Goal: Information Seeking & Learning: Find specific fact

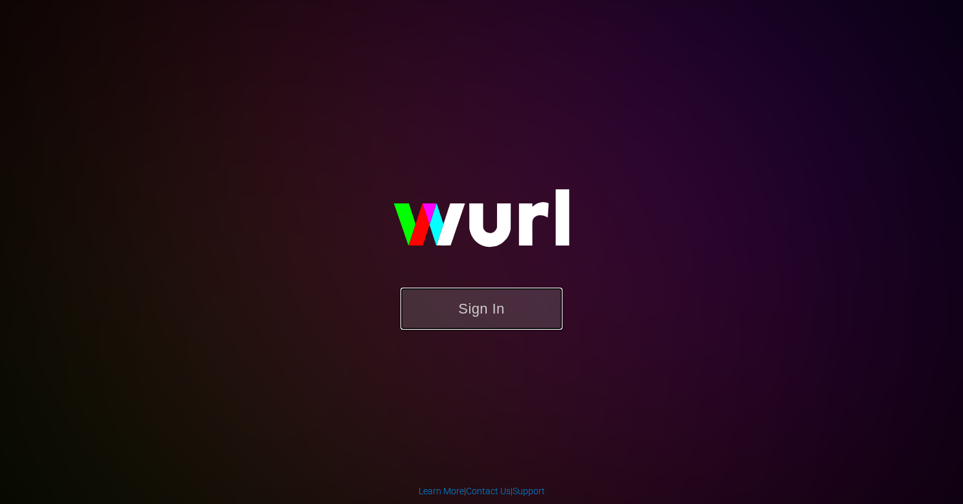
click at [462, 316] on button "Sign In" at bounding box center [481, 309] width 162 height 42
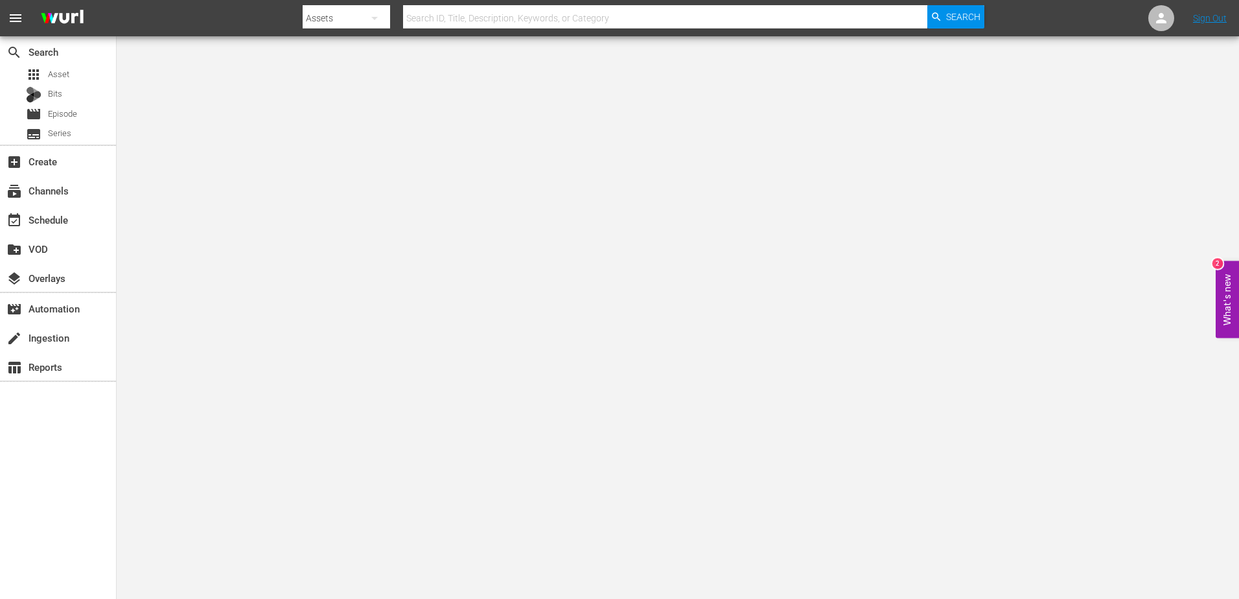
click at [634, 23] on input "text" at bounding box center [665, 18] width 524 height 31
type input "holiday movie favorites"
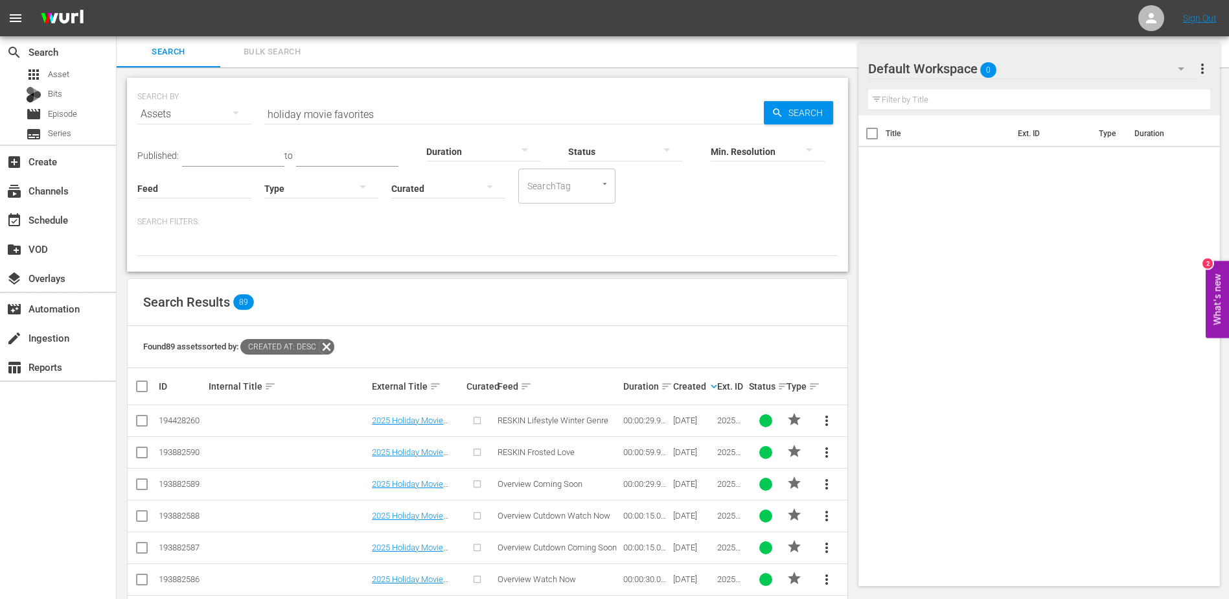
scroll to position [55, 0]
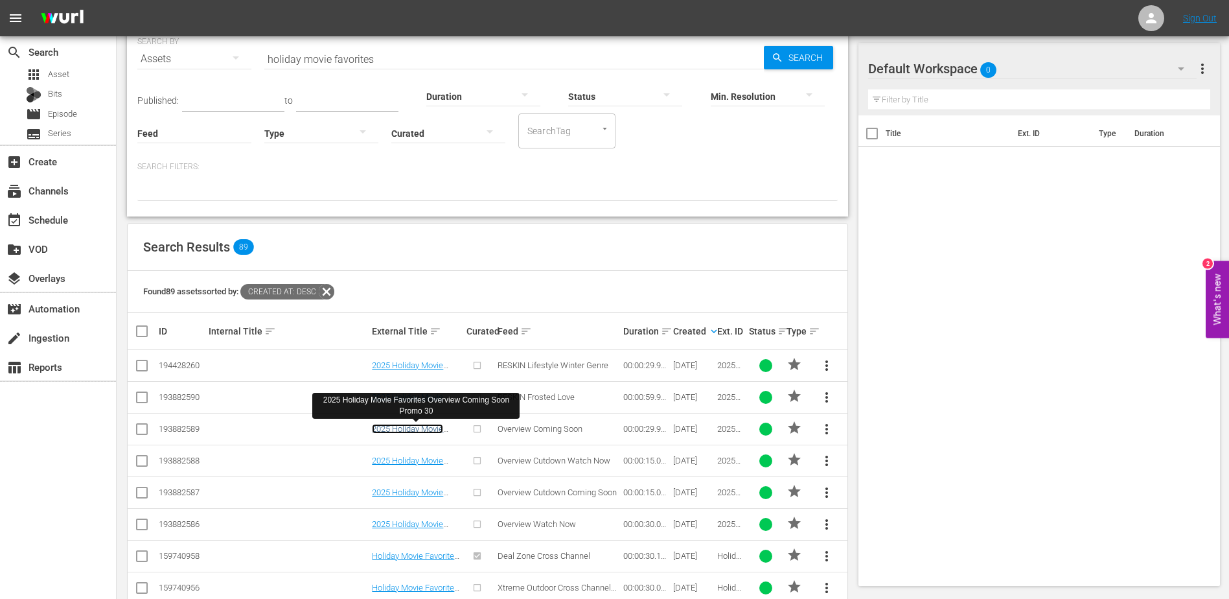
click at [422, 426] on link "2025 Holiday Movie Favorites Overview Coming Soon Promo 30" at bounding box center [415, 438] width 87 height 29
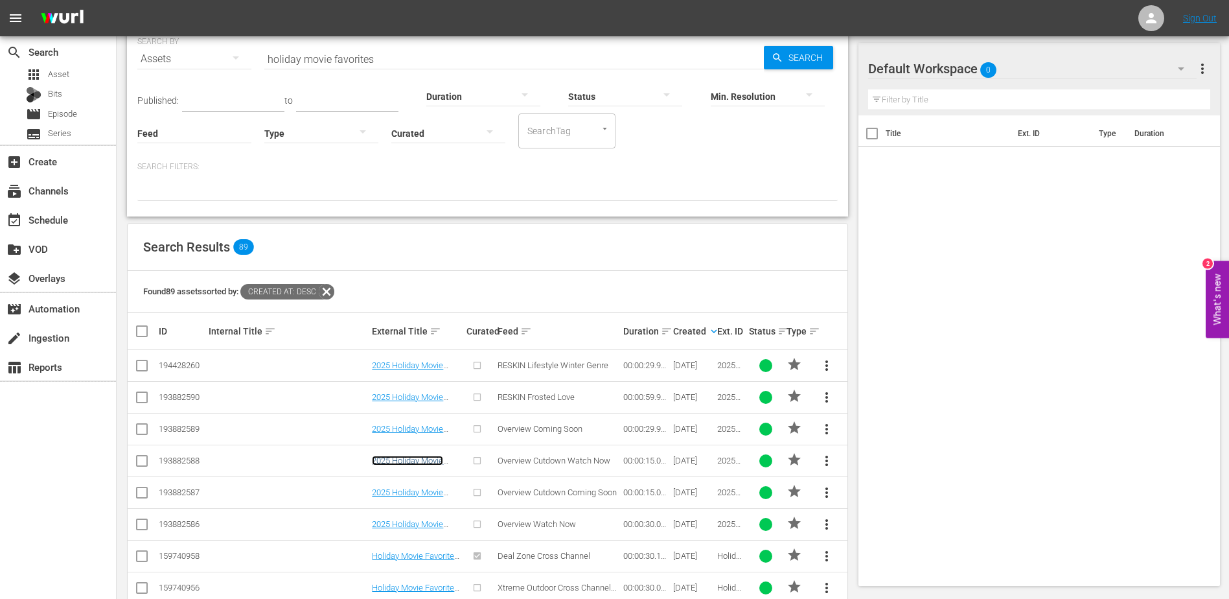
click at [420, 461] on link "2025 Holiday Movie Favorites Overview Cutdown Watch Now Promo 15" at bounding box center [410, 475] width 77 height 39
click at [422, 490] on link "2025 Holiday Movie Favorites Overview Cutdown Coming Soon Promo 15" at bounding box center [414, 506] width 84 height 39
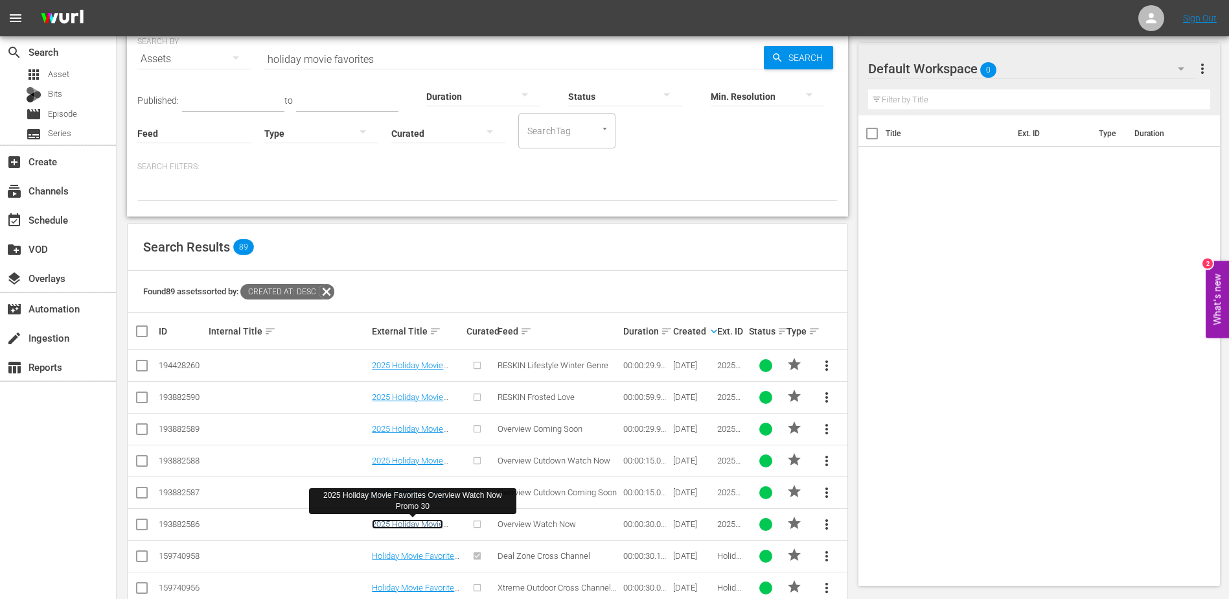
click at [424, 522] on link "2025 Holiday Movie Favorites Overview Watch Now Promo 30" at bounding box center [412, 533] width 80 height 29
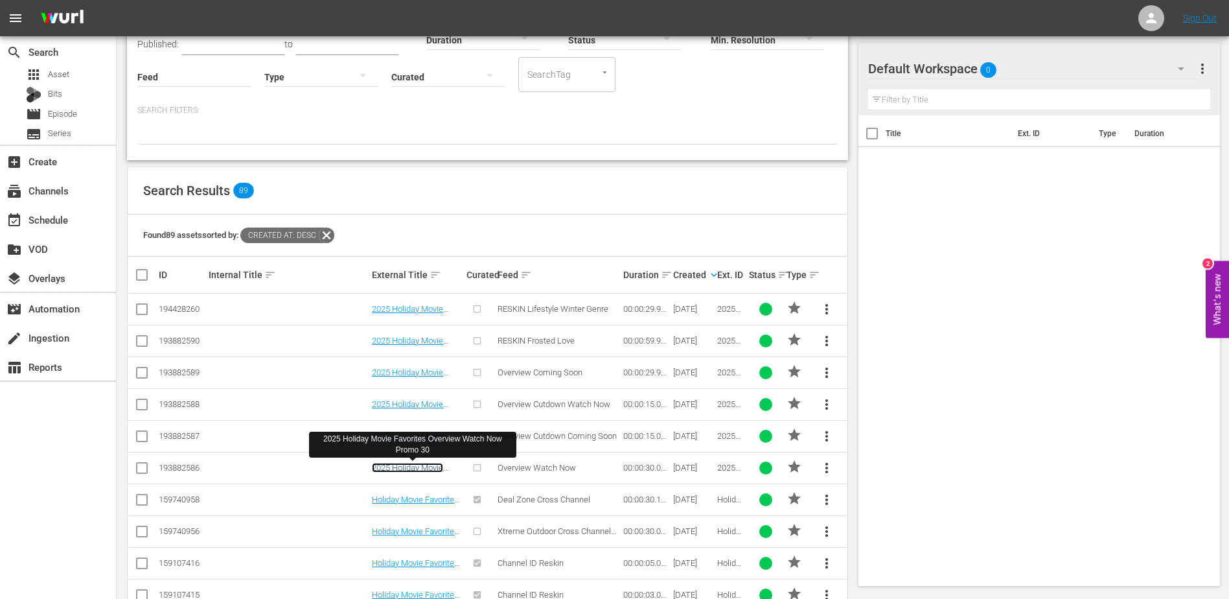
scroll to position [112, 0]
click at [537, 219] on div "Found 89 assets sorted by: Created At: desc" at bounding box center [488, 235] width 720 height 42
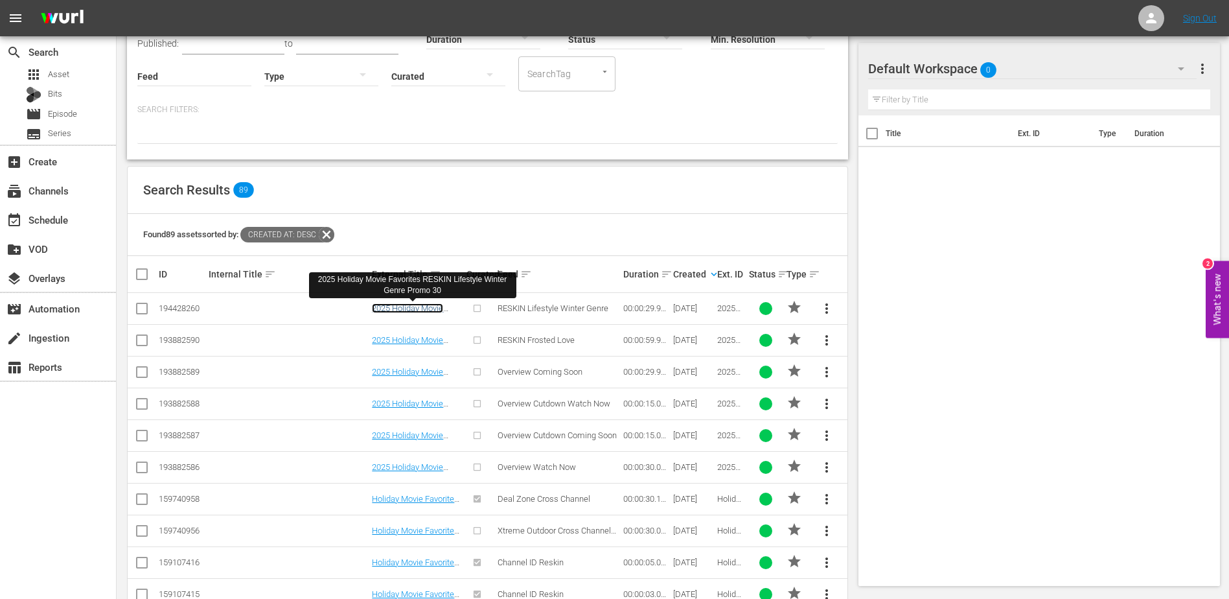
click at [393, 310] on link "2025 Holiday Movie Favorites RESKIN Lifestyle Winter Genre Promo 30" at bounding box center [412, 322] width 81 height 39
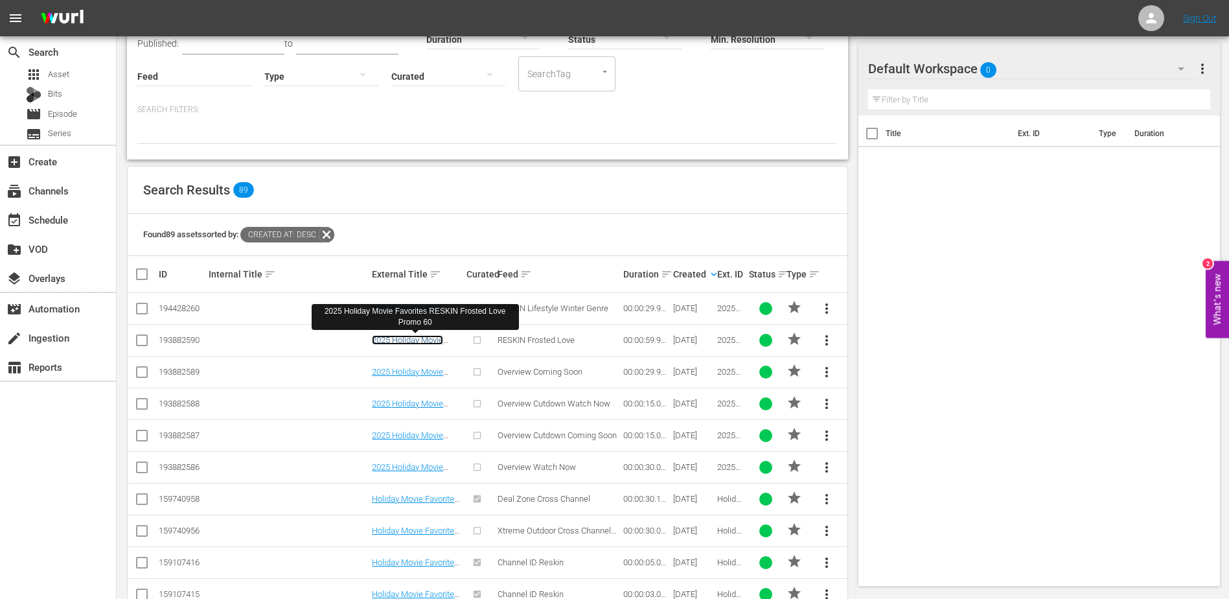
click at [413, 340] on link "2025 Holiday Movie Favorites RESKIN Frosted Love Promo 60" at bounding box center [414, 349] width 85 height 29
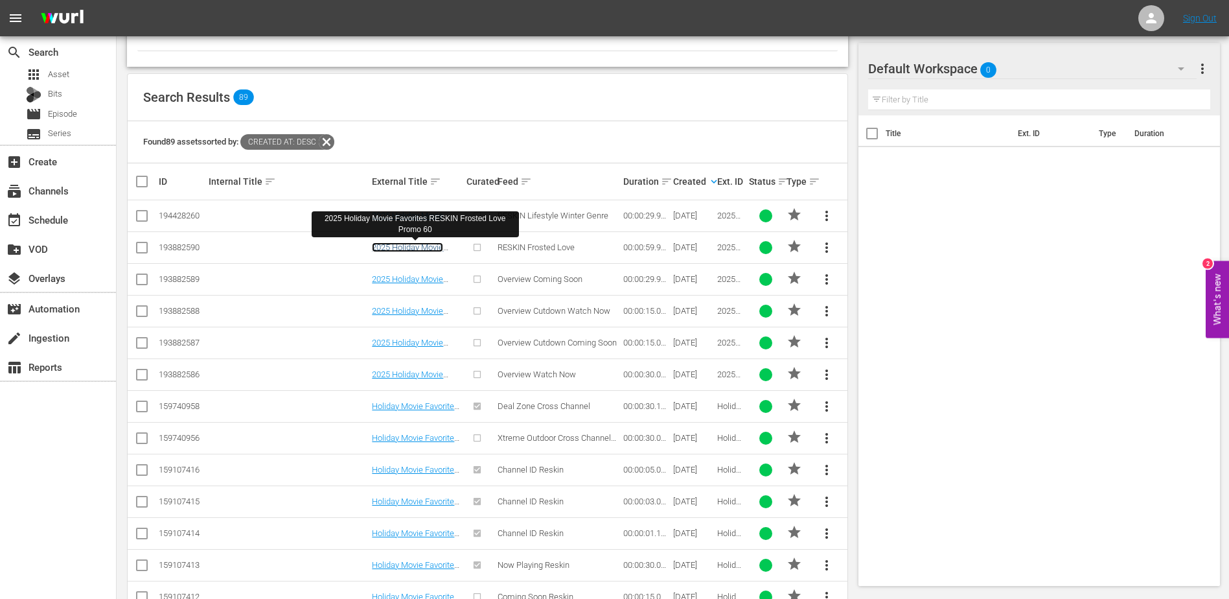
scroll to position [205, 0]
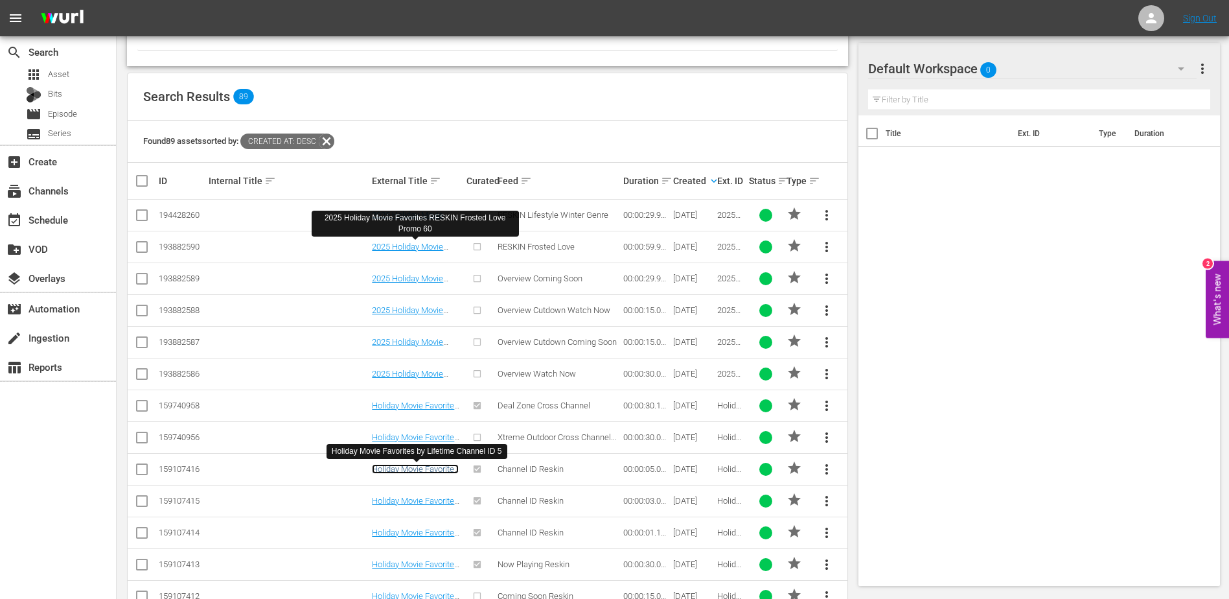
click at [428, 470] on link "Holiday Movie Favorites by Lifetime Channel ID 5" at bounding box center [416, 473] width 89 height 19
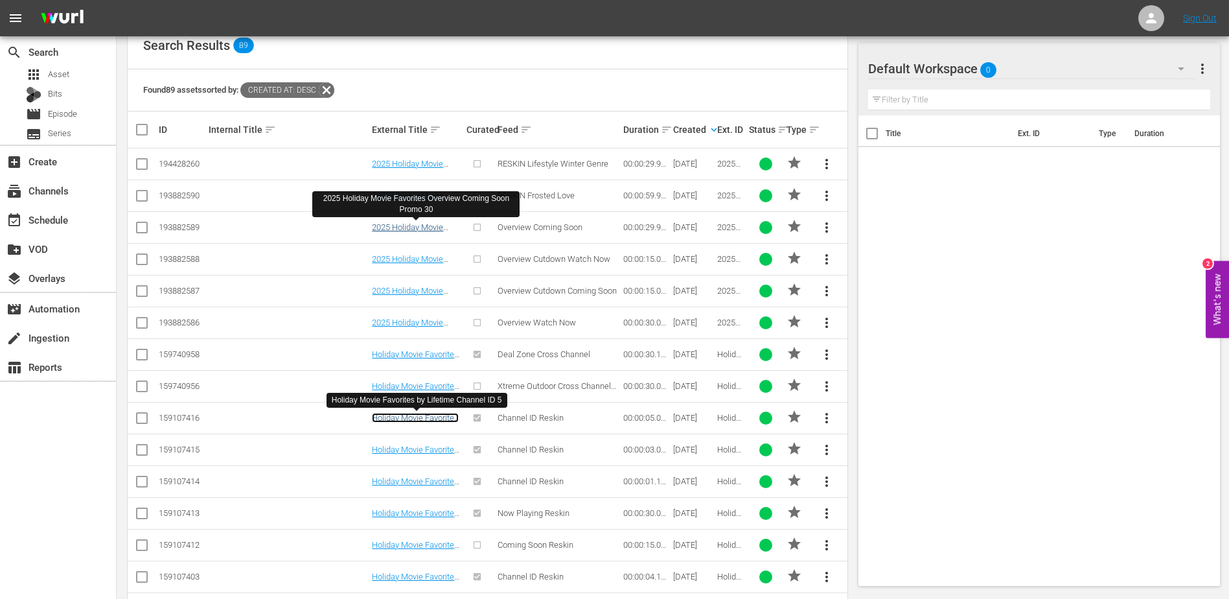
scroll to position [257, 0]
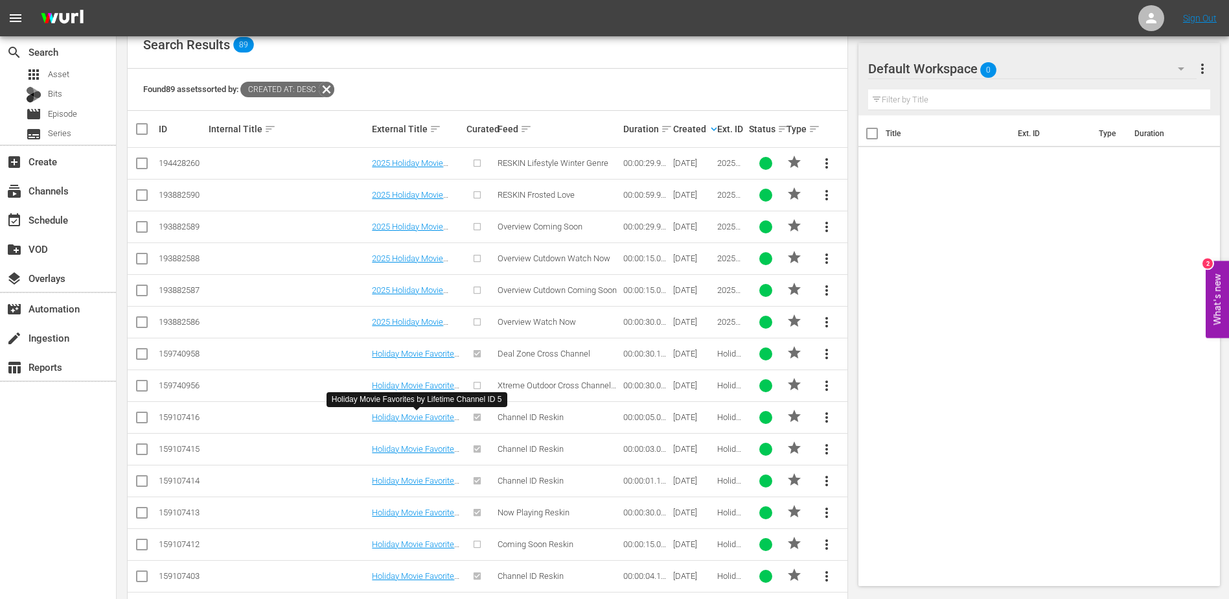
click at [505, 67] on div "Search Results 89" at bounding box center [488, 44] width 720 height 47
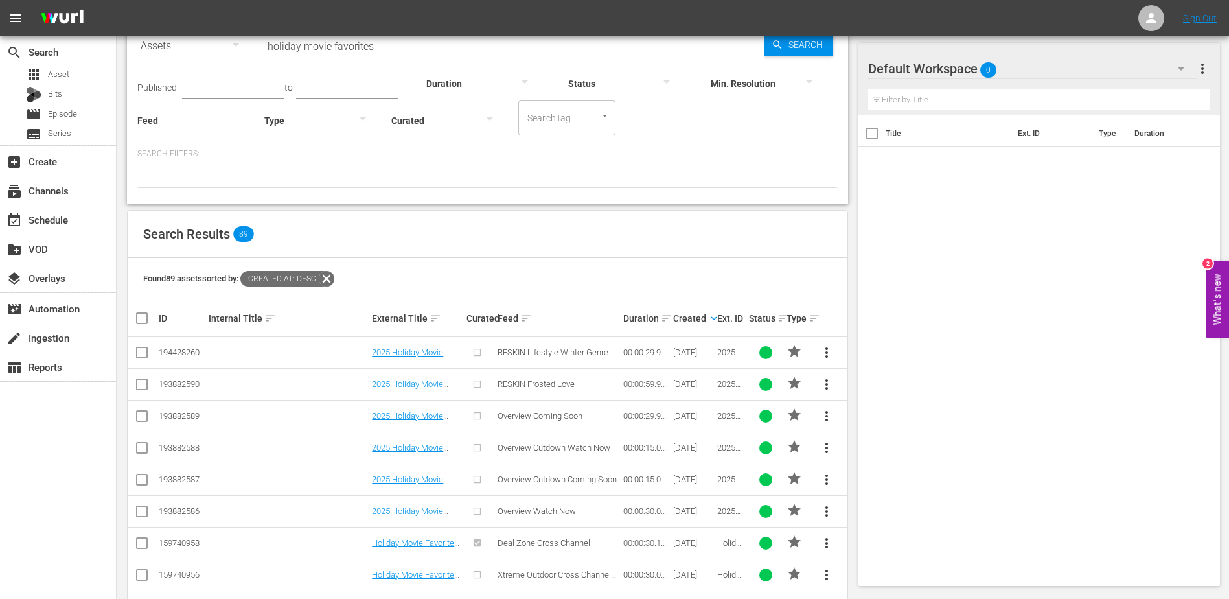
scroll to position [0, 0]
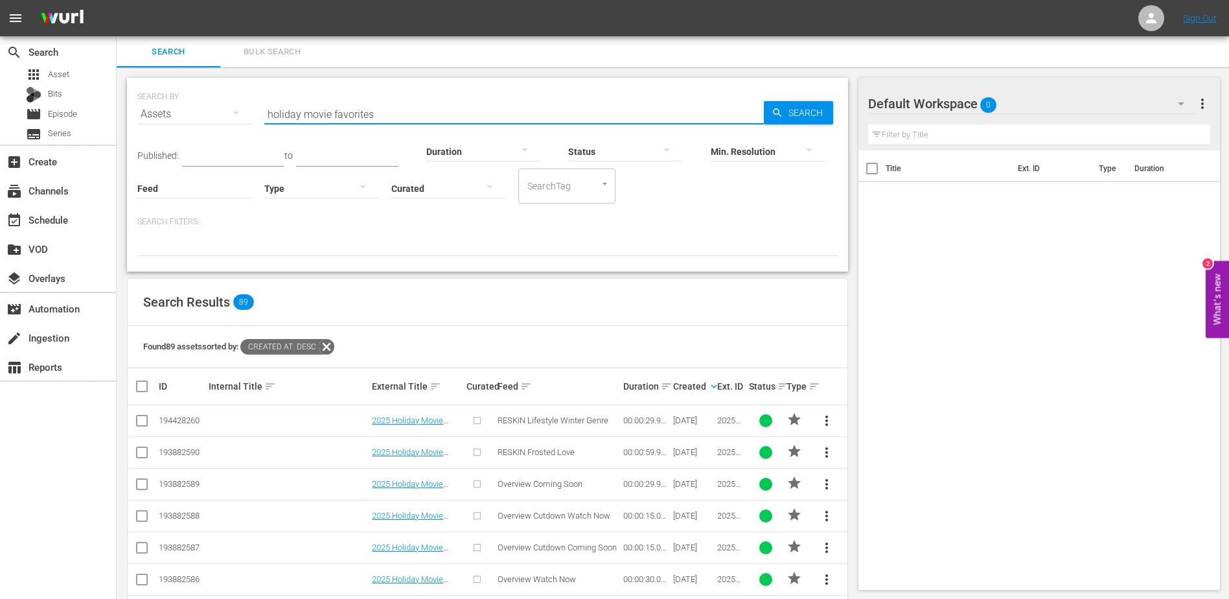
click at [281, 114] on input "holiday movie favorites" at bounding box center [514, 113] width 500 height 31
click at [391, 110] on input "movie favorites" at bounding box center [514, 113] width 500 height 31
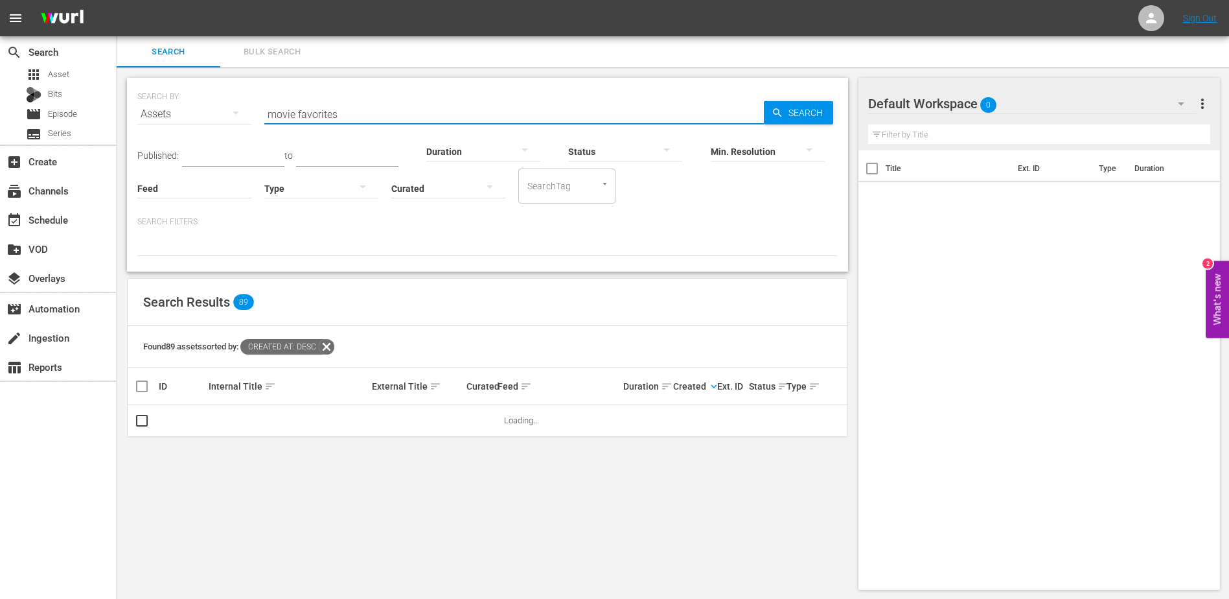
click at [267, 115] on input "movie favorites" at bounding box center [514, 113] width 500 height 31
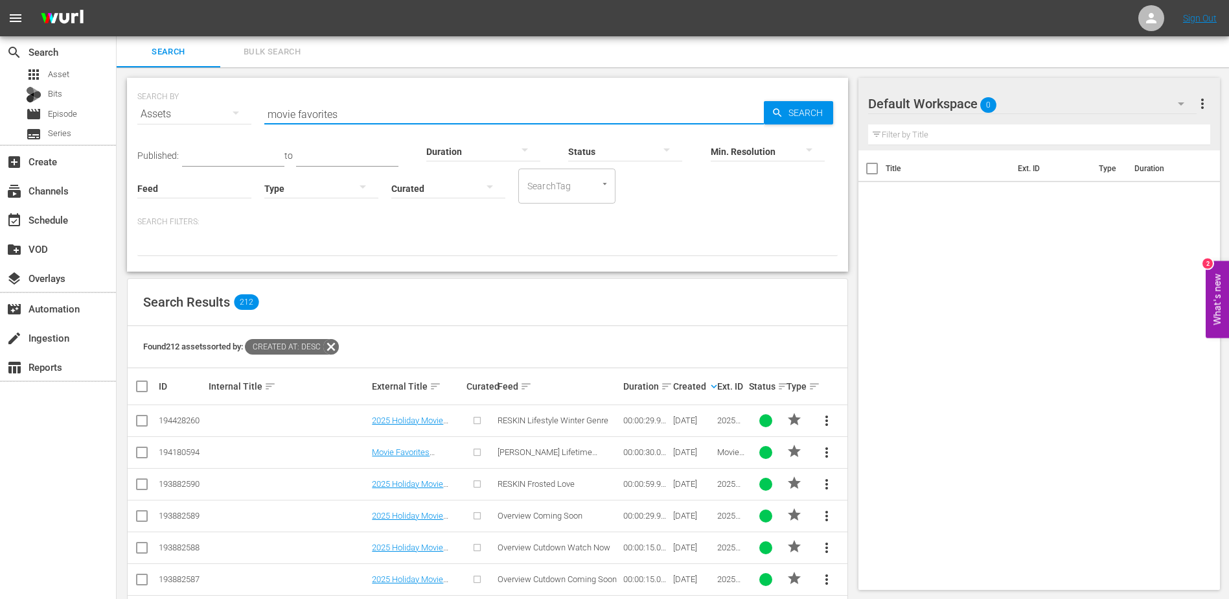
click at [371, 117] on input "movie favorites" at bounding box center [514, 113] width 500 height 31
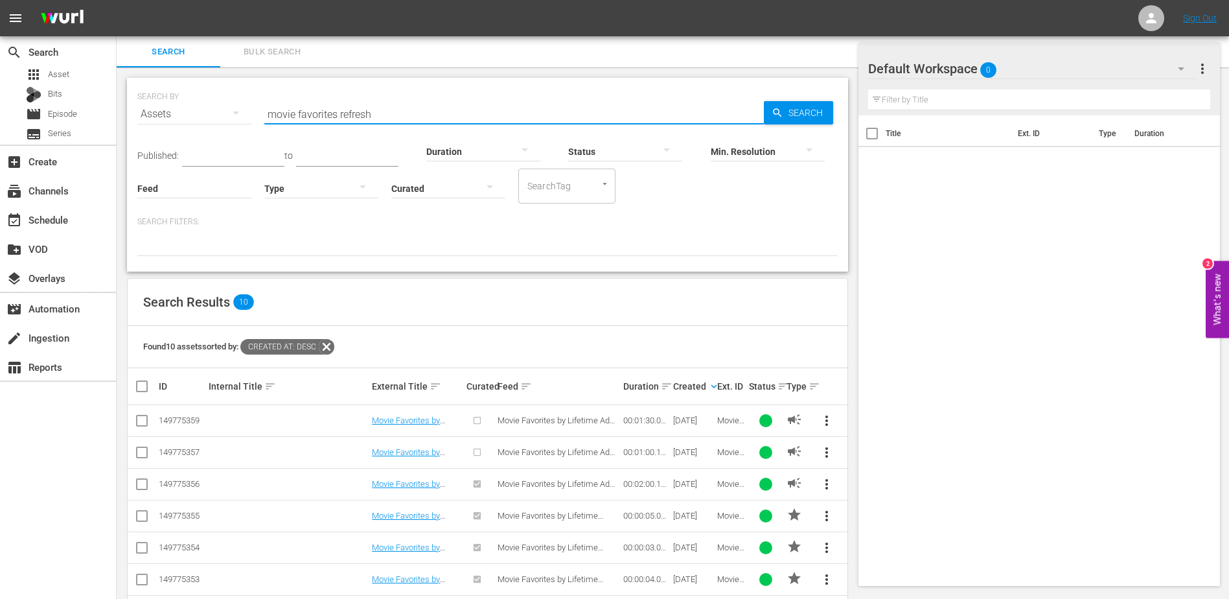
scroll to position [44, 0]
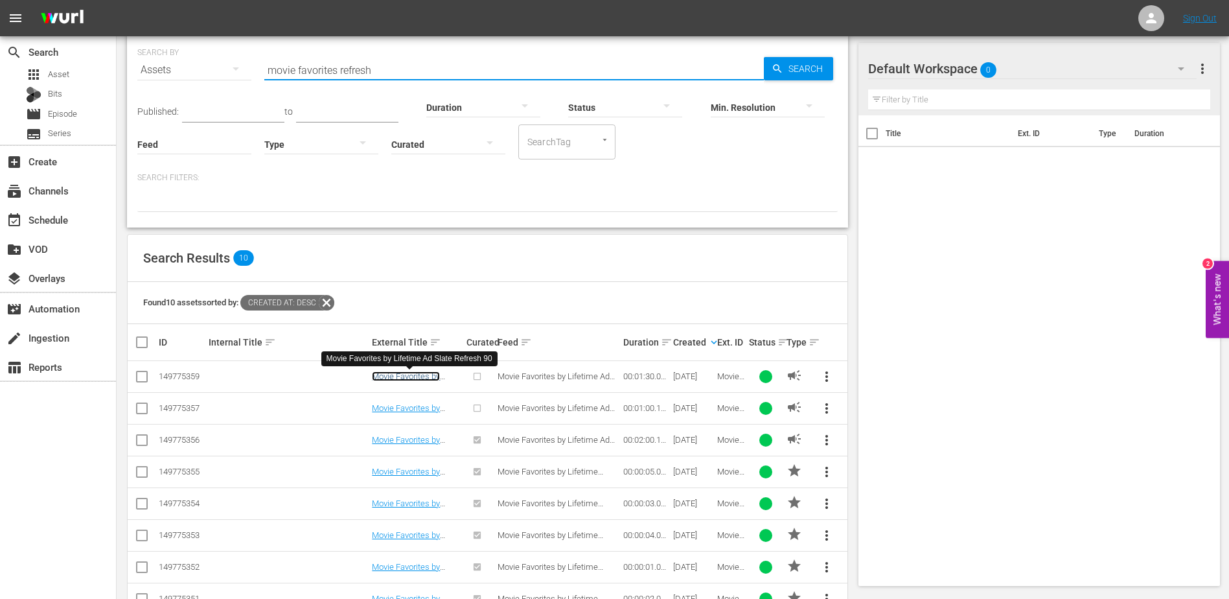
click at [433, 380] on link "Movie Favorites by Lifetime Ad Slate Refresh 90" at bounding box center [406, 385] width 68 height 29
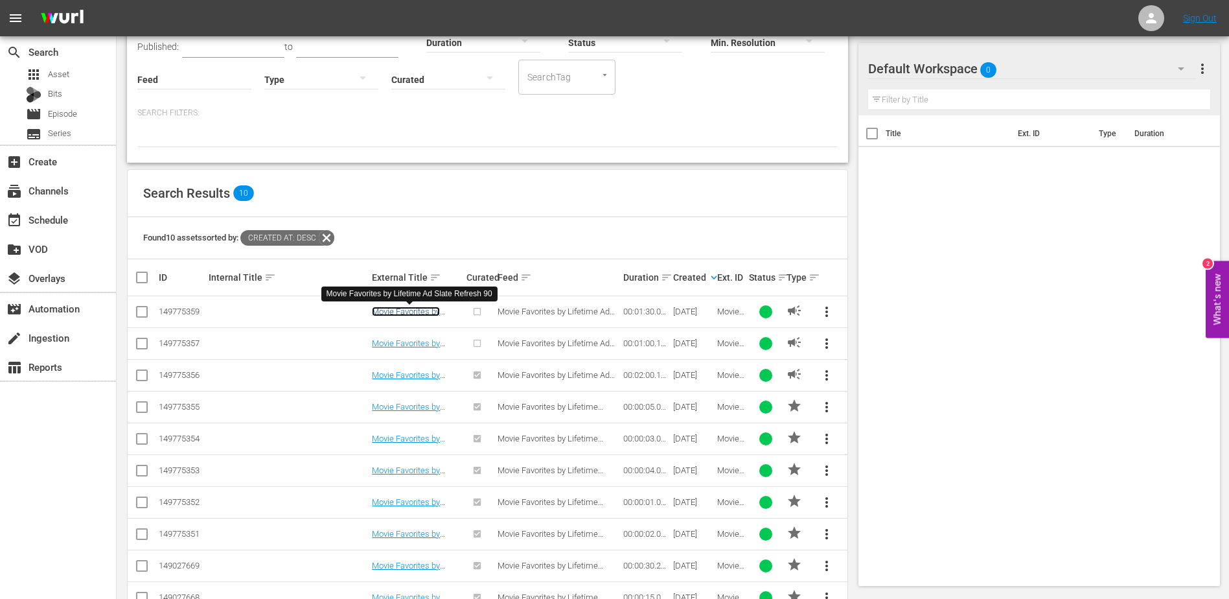
scroll to position [110, 0]
click at [397, 340] on link "Movie Favorites by Lifetime Ad Slate Refresh 60" at bounding box center [406, 352] width 68 height 29
click at [406, 375] on link "Movie Favorites by Lifetime Ad Slate Refresh 120" at bounding box center [406, 383] width 68 height 29
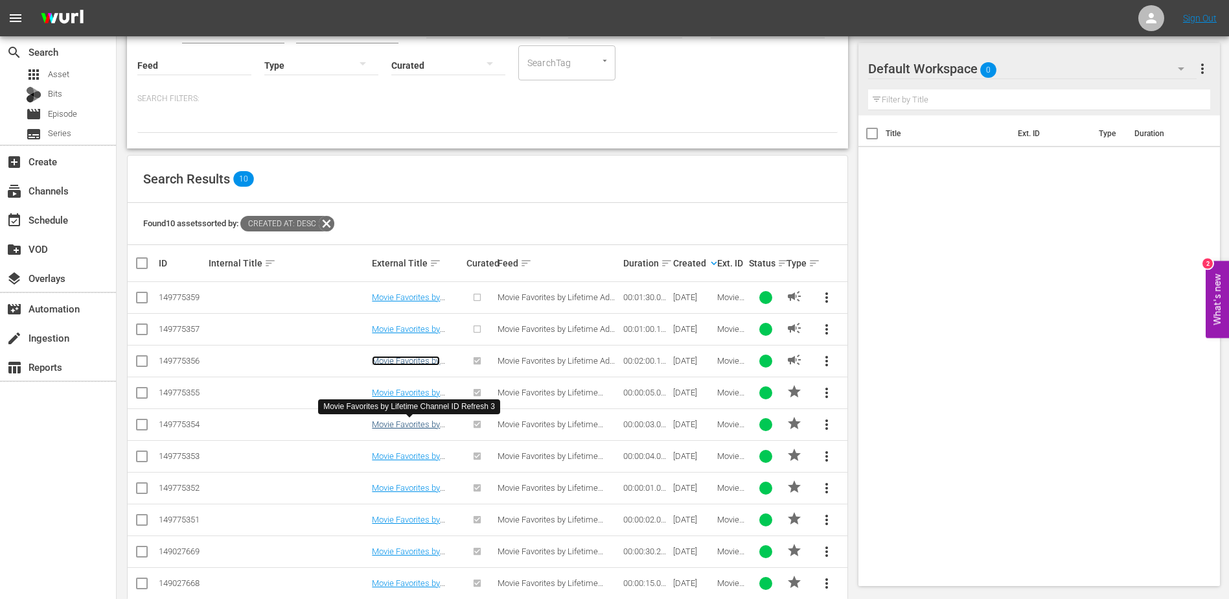
scroll to position [124, 0]
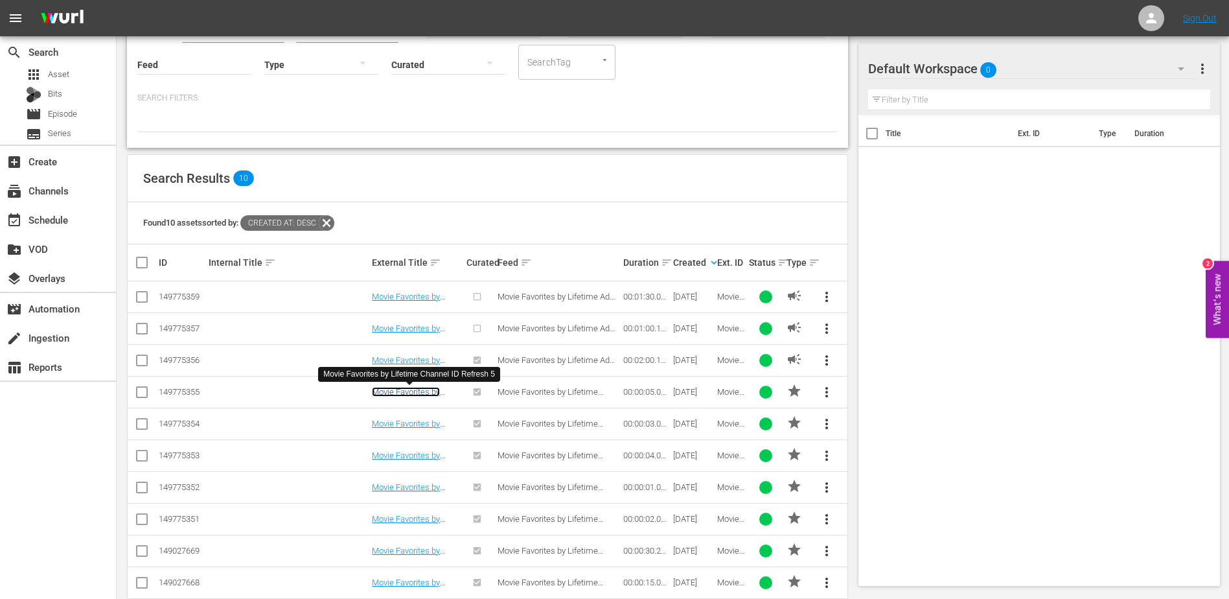
click at [413, 393] on link "Movie Favorites by Lifetime Channel ID Refresh 5" at bounding box center [408, 401] width 72 height 29
click at [503, 192] on div "Search Results 10" at bounding box center [488, 178] width 720 height 47
click at [409, 425] on link "Movie Favorites by Lifetime Channel ID Refresh 3" at bounding box center [408, 433] width 72 height 29
click at [411, 453] on link "Movie Favorites by Lifetime Channel ID Refresh 4" at bounding box center [408, 464] width 72 height 29
click at [412, 487] on link "Movie Favorites by Lifetime Channel ID Refresh 1" at bounding box center [408, 496] width 72 height 29
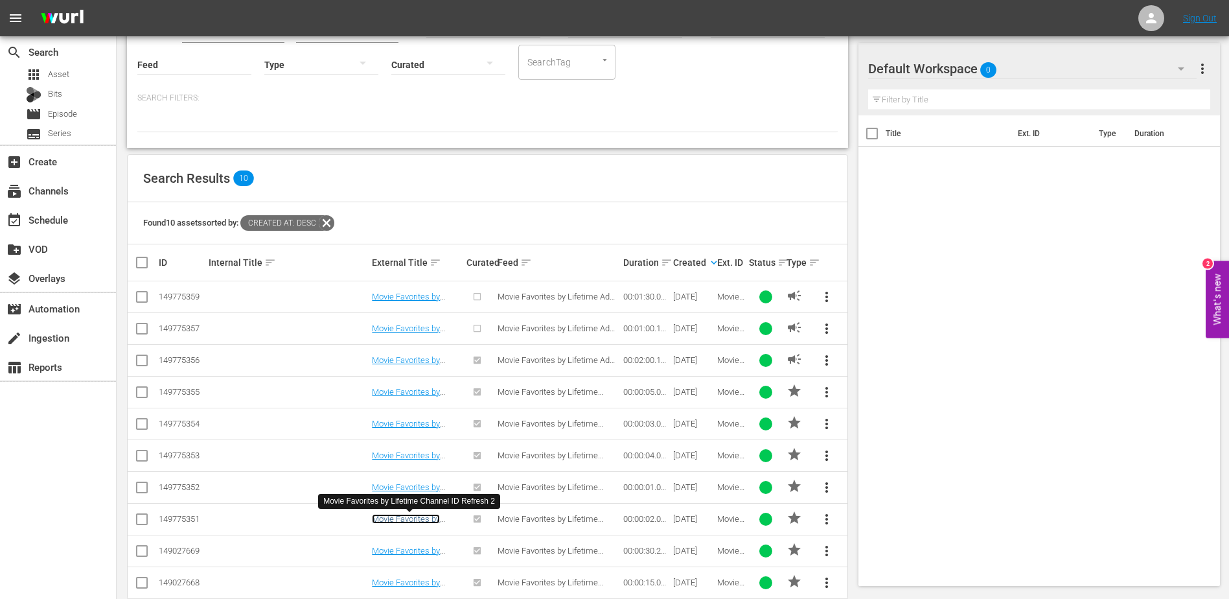
click at [415, 516] on link "Movie Favorites by Lifetime Channel ID Refresh 2" at bounding box center [408, 528] width 72 height 29
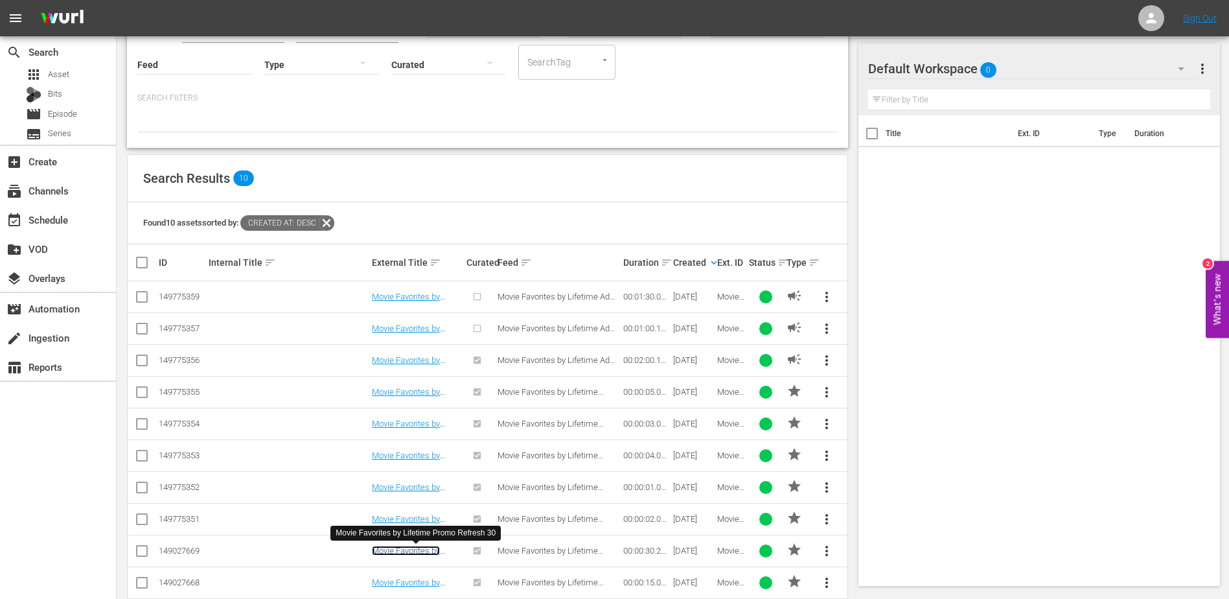
click at [420, 548] on link "Movie Favorites by Lifetime Promo Refresh 30" at bounding box center [415, 560] width 87 height 29
click at [296, 332] on td at bounding box center [288, 328] width 163 height 32
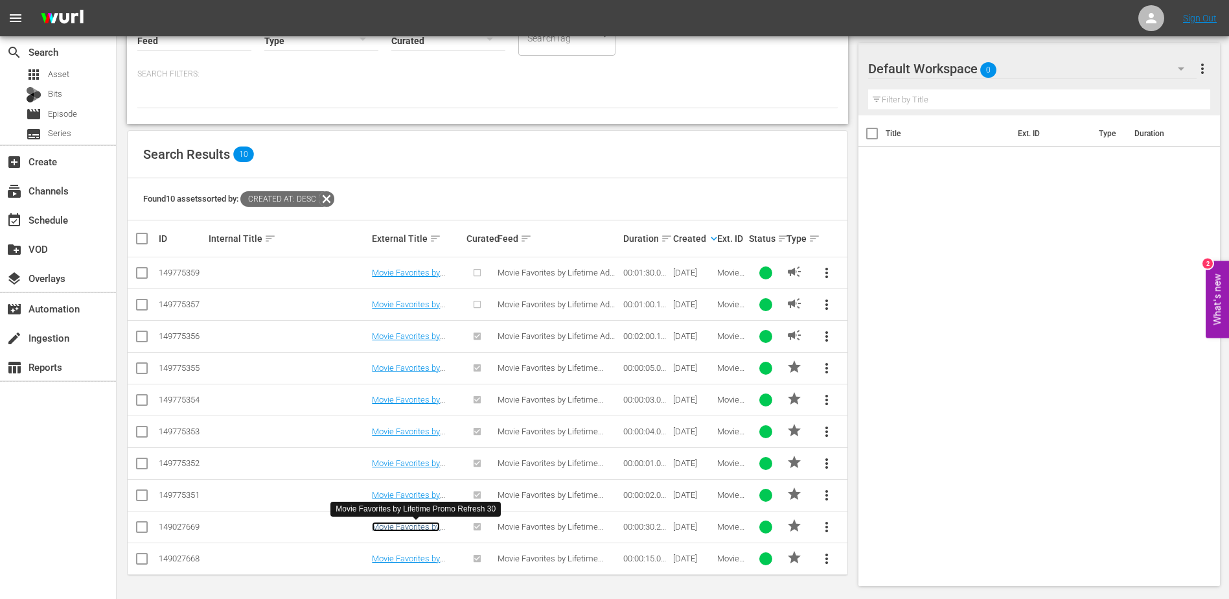
click at [384, 525] on link "Movie Favorites by Lifetime Promo Refresh 30" at bounding box center [415, 536] width 87 height 29
click at [397, 560] on link "Movie Favorites by Lifetime Promo Refresh 15" at bounding box center [415, 567] width 87 height 29
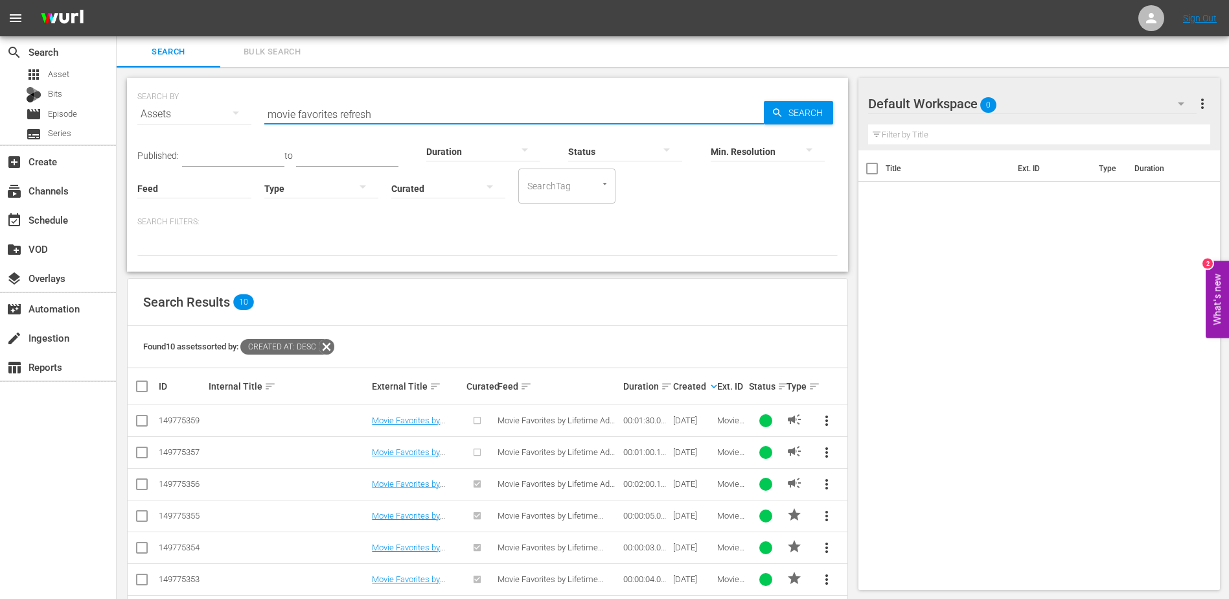
click at [463, 117] on input "movie favorites refresh" at bounding box center [514, 113] width 500 height 31
type input "r"
type input "to die for"
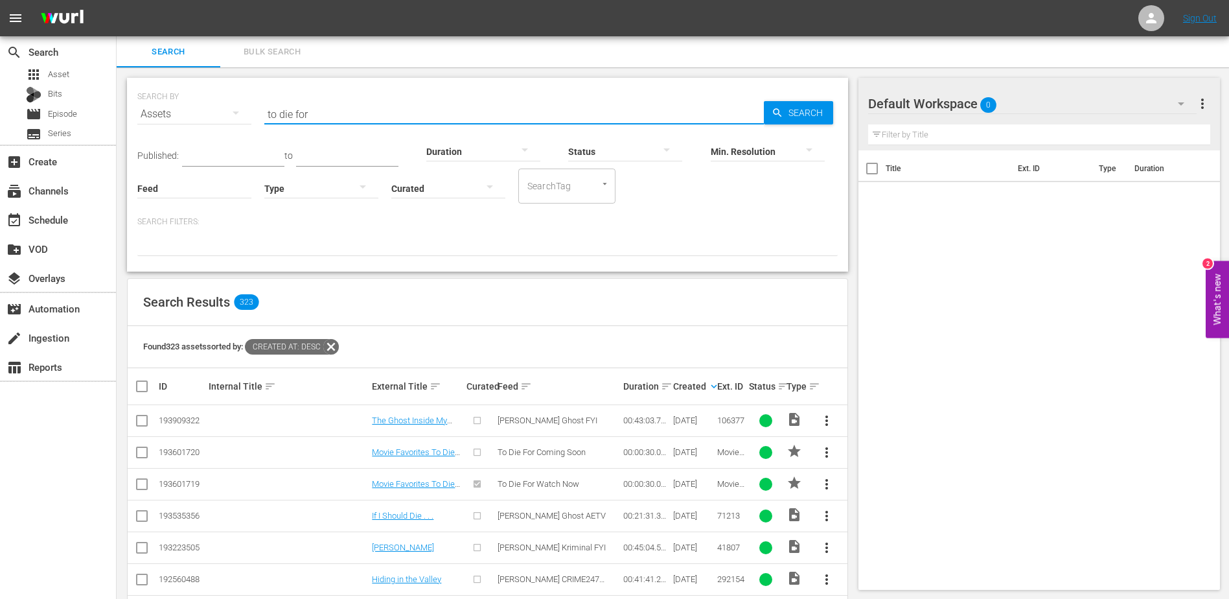
click at [519, 326] on div "Found 323 assets sorted by: Created At: desc" at bounding box center [488, 347] width 720 height 42
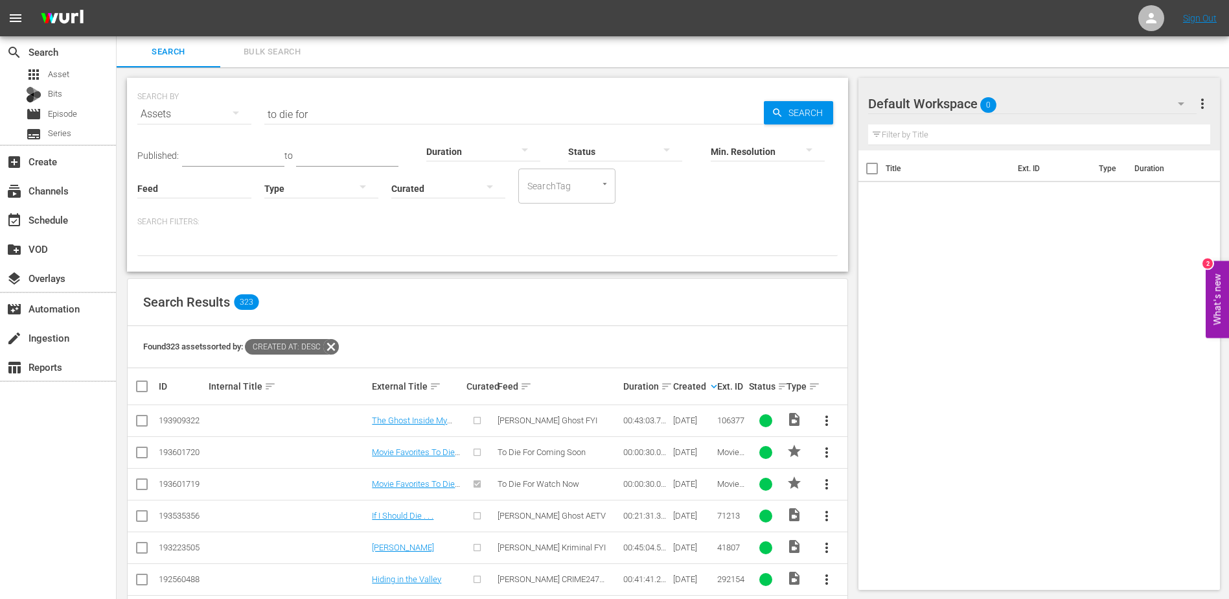
scroll to position [18, 0]
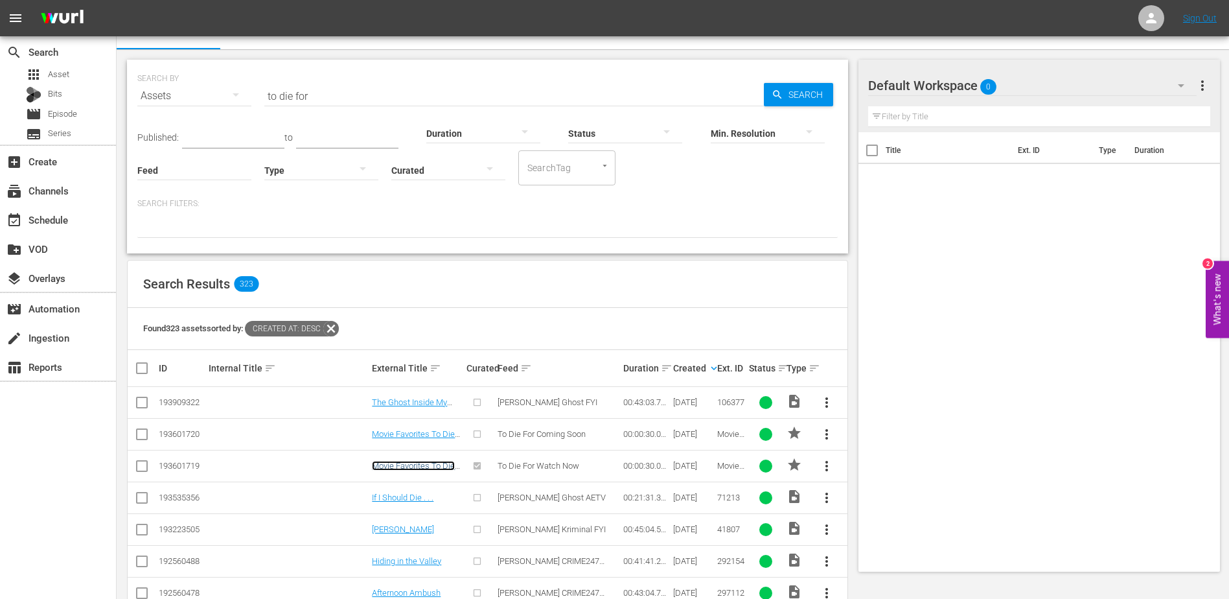
click at [429, 465] on link "Movie Favorites To Die For Watch Now Promo 30" at bounding box center [413, 475] width 83 height 29
click at [442, 300] on div "Search Results 323" at bounding box center [488, 283] width 720 height 47
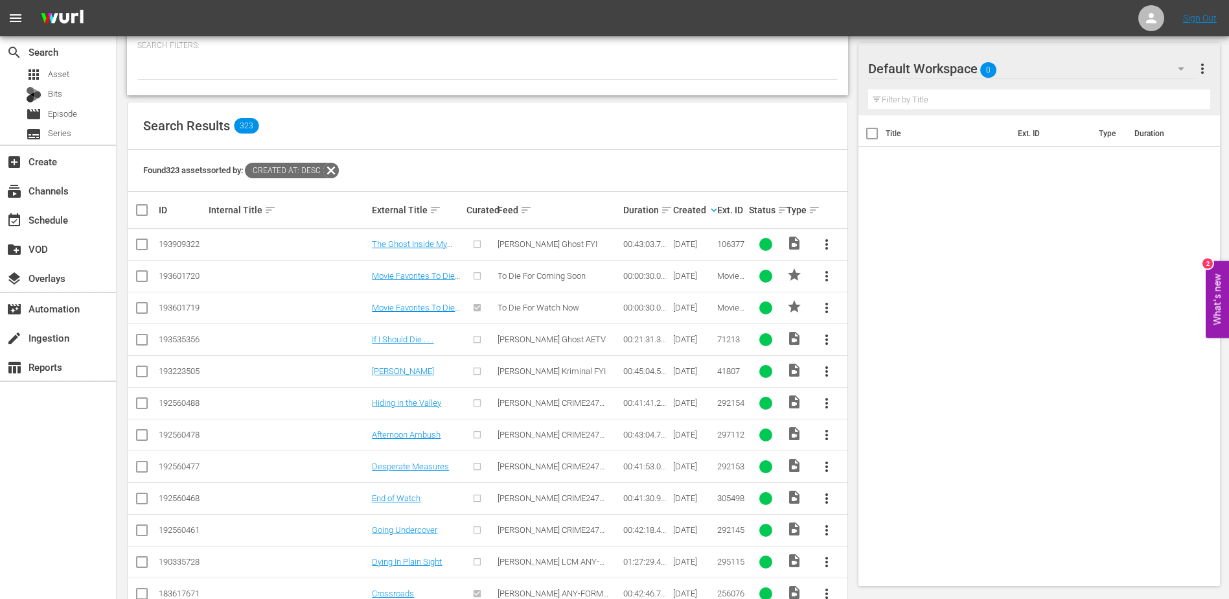
scroll to position [386, 0]
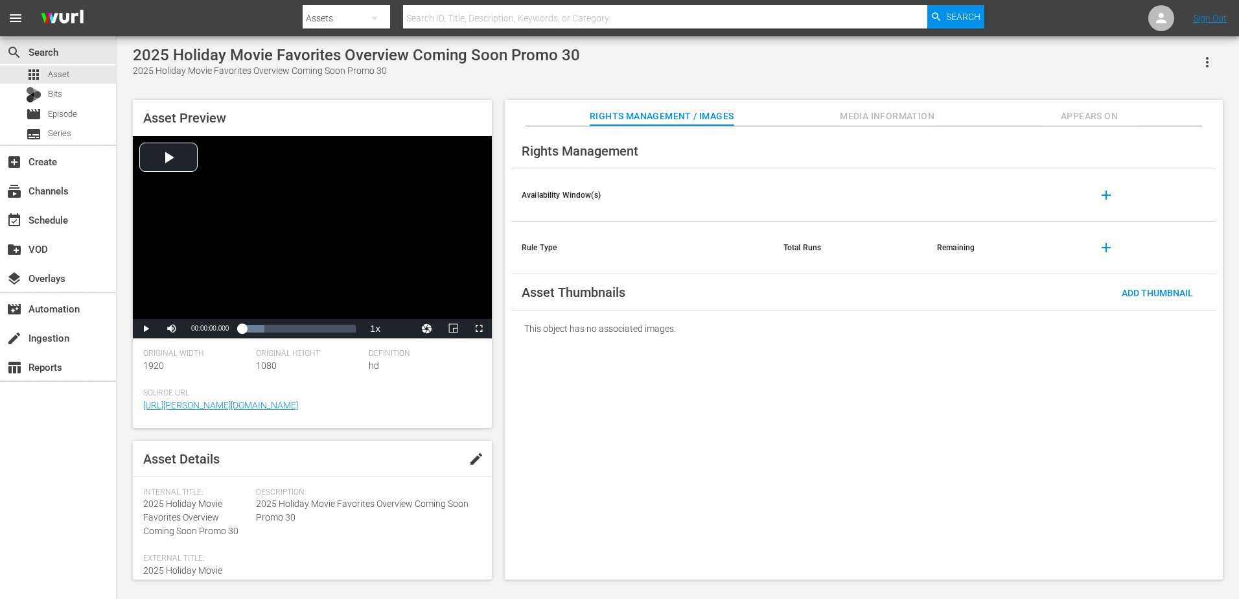
scroll to position [15, 0]
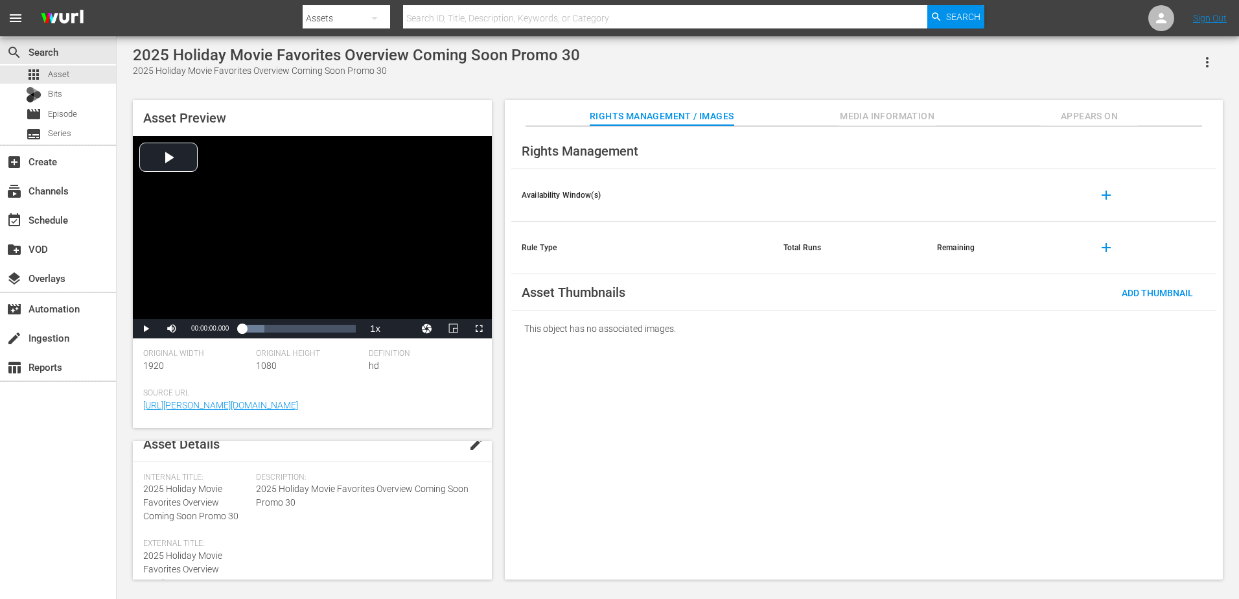
click at [182, 492] on span "2025 Holiday Movie Favorites Overview Coming Soon Promo 30" at bounding box center [190, 502] width 95 height 38
copy span "2025 Holiday Movie Favorites Overview Coming Soon Promo 30"
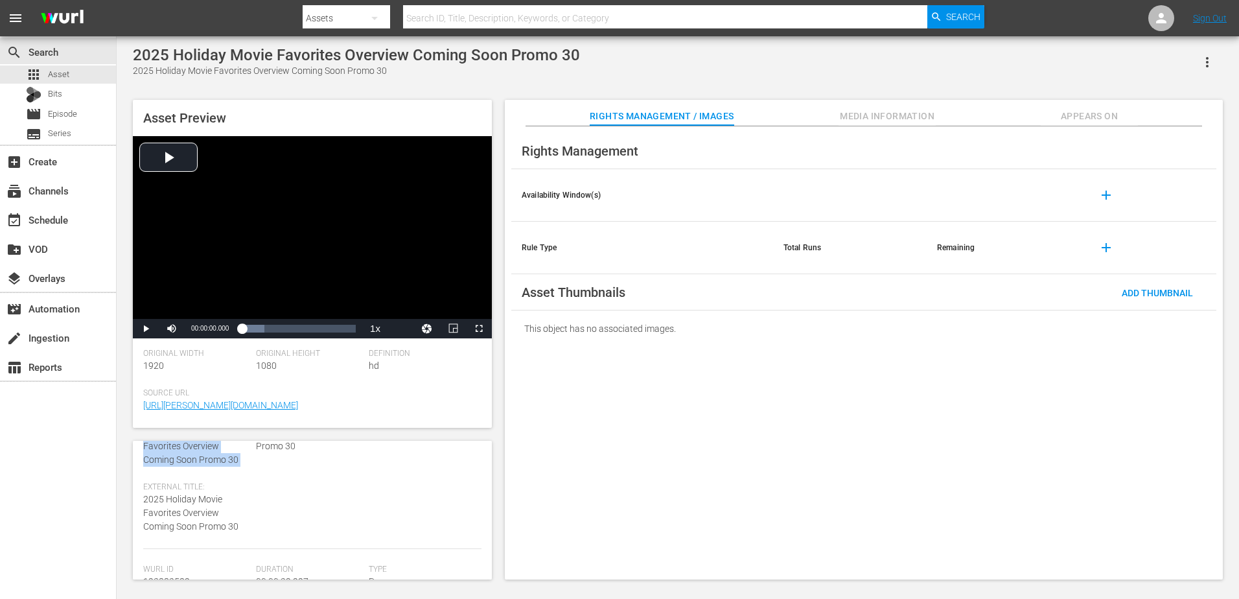
scroll to position [116, 0]
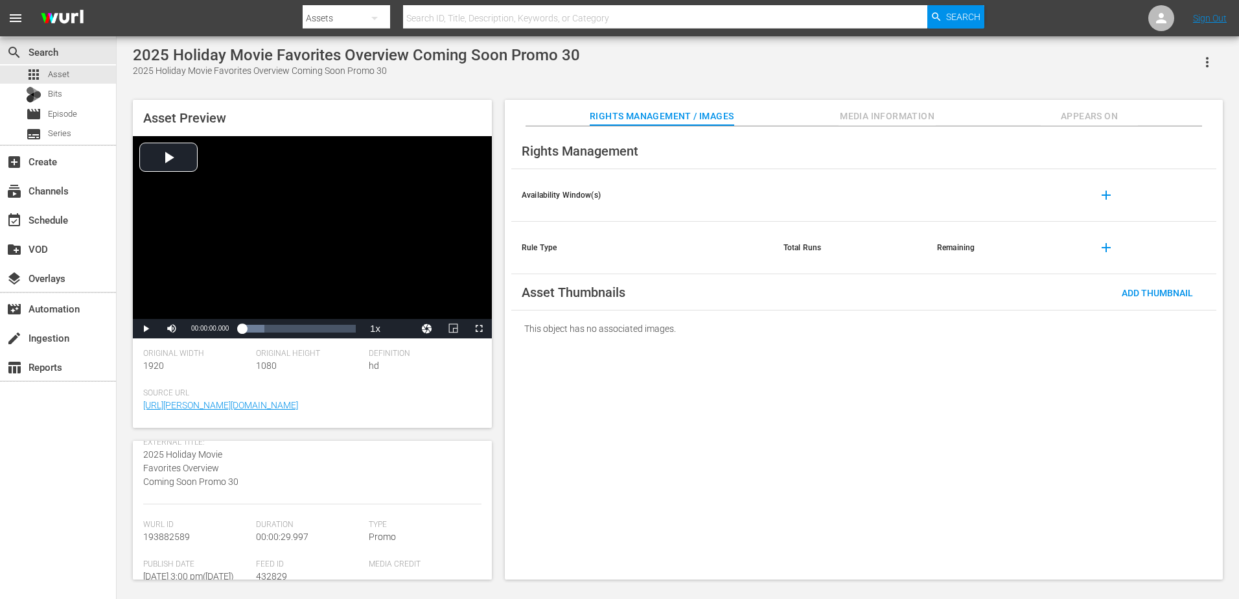
click at [183, 534] on span "193882589" at bounding box center [166, 536] width 47 height 10
copy span "193882589"
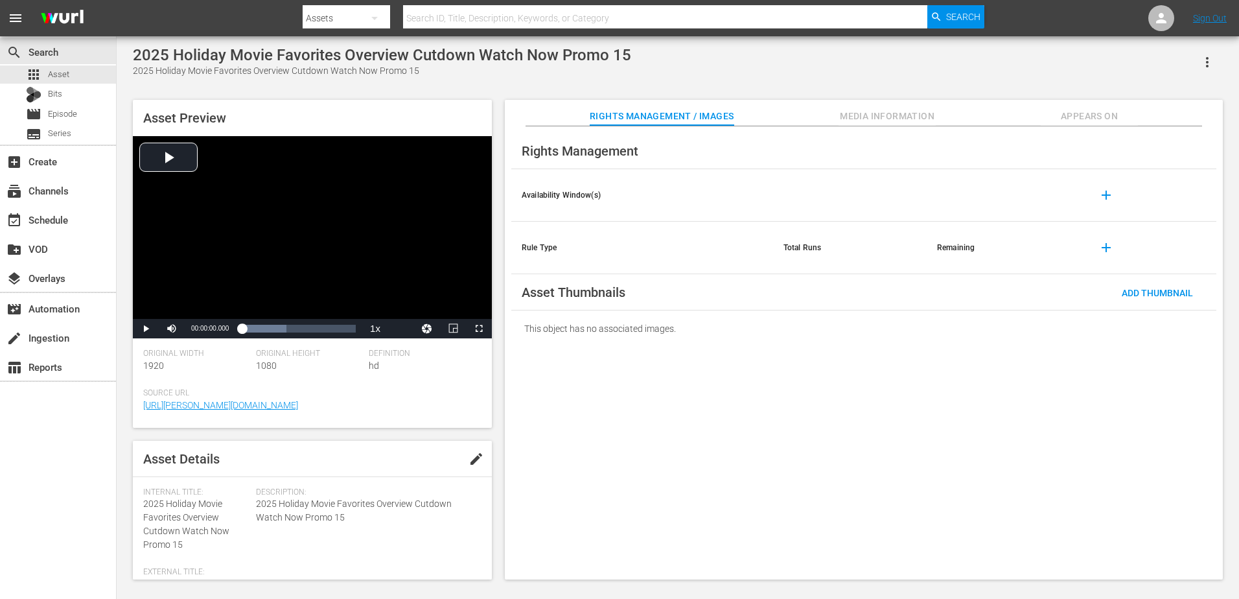
click at [188, 514] on span "2025 Holiday Movie Favorites Overview Cutdown Watch Now Promo 15" at bounding box center [186, 523] width 86 height 51
copy span "2025 Holiday Movie Favorites Overview Cutdown Watch Now Promo 15"
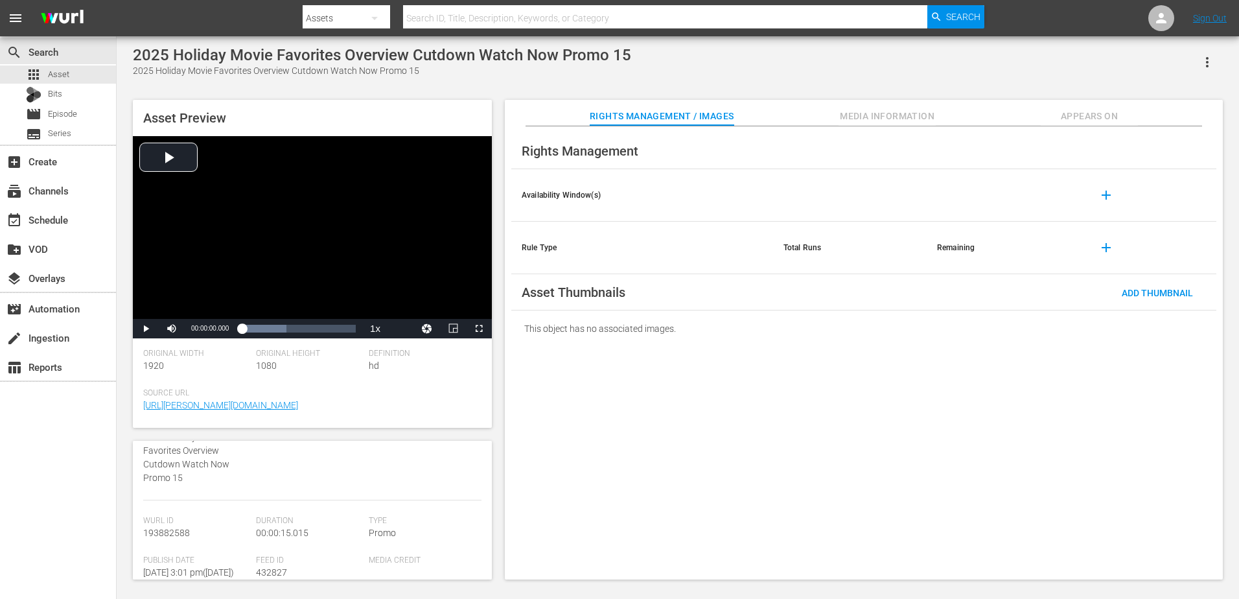
click at [178, 535] on span "193882588" at bounding box center [166, 532] width 47 height 10
copy span "193882588"
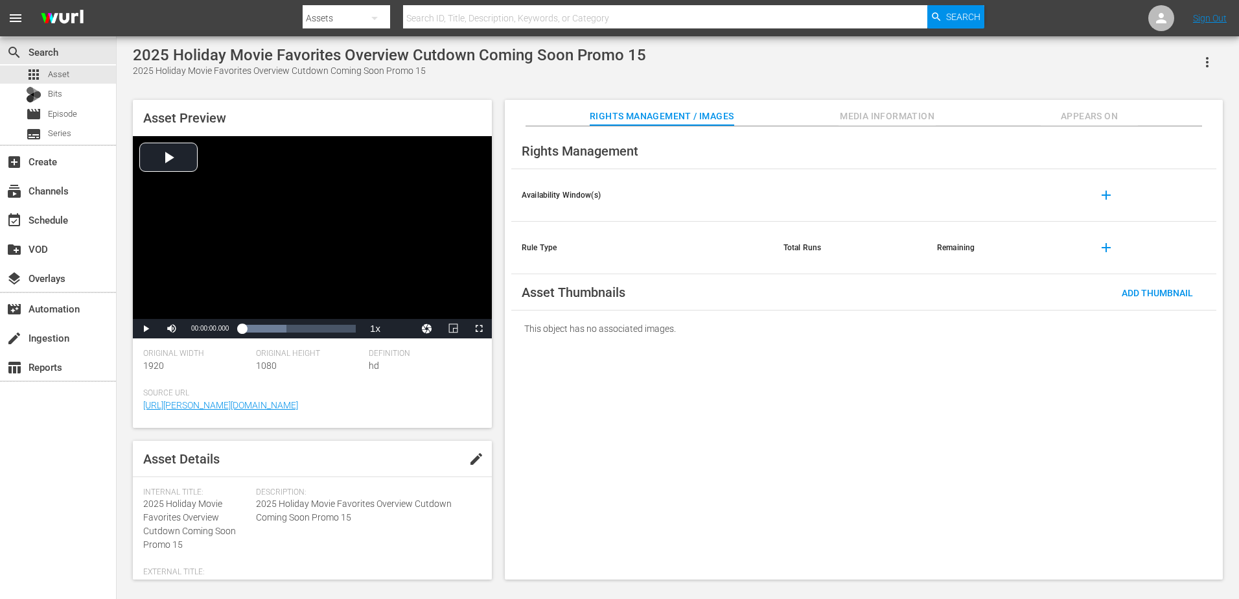
click at [189, 492] on span "Internal Title:" at bounding box center [196, 492] width 106 height 10
drag, startPoint x: 189, startPoint y: 492, endPoint x: 176, endPoint y: 521, distance: 31.1
click at [176, 521] on span "2025 Holiday Movie Favorites Overview Cutdown Coming Soon Promo 15" at bounding box center [189, 523] width 93 height 51
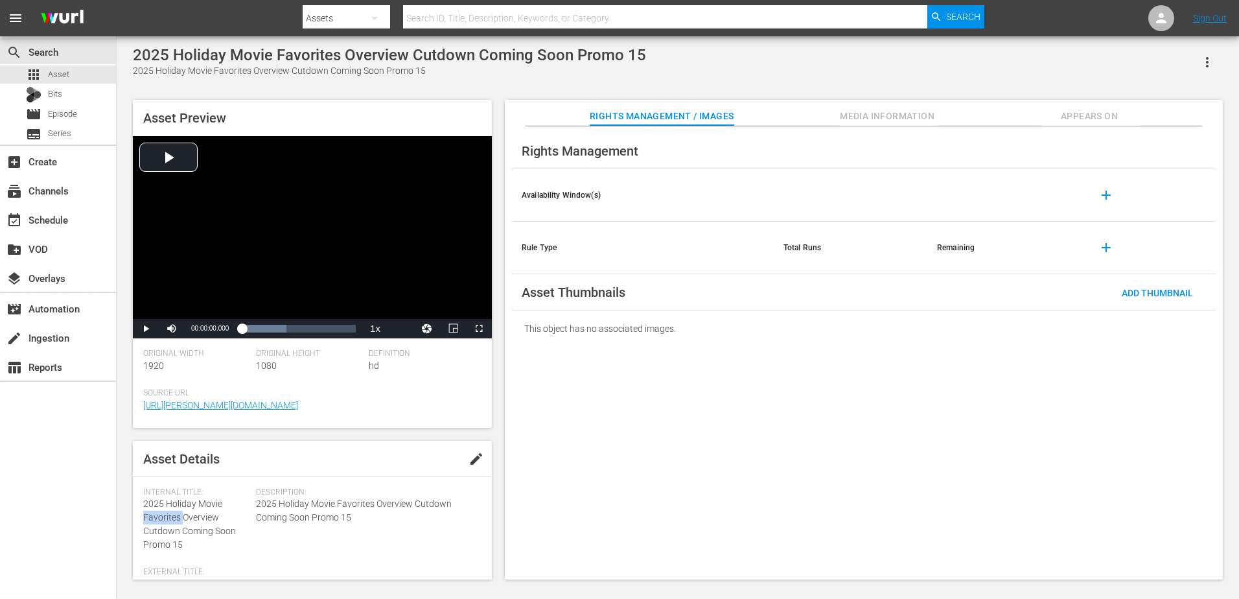
click at [176, 521] on span "2025 Holiday Movie Favorites Overview Cutdown Coming Soon Promo 15" at bounding box center [189, 523] width 93 height 51
copy span "2025 Holiday Movie Favorites Overview Cutdown Coming Soon Promo 15"
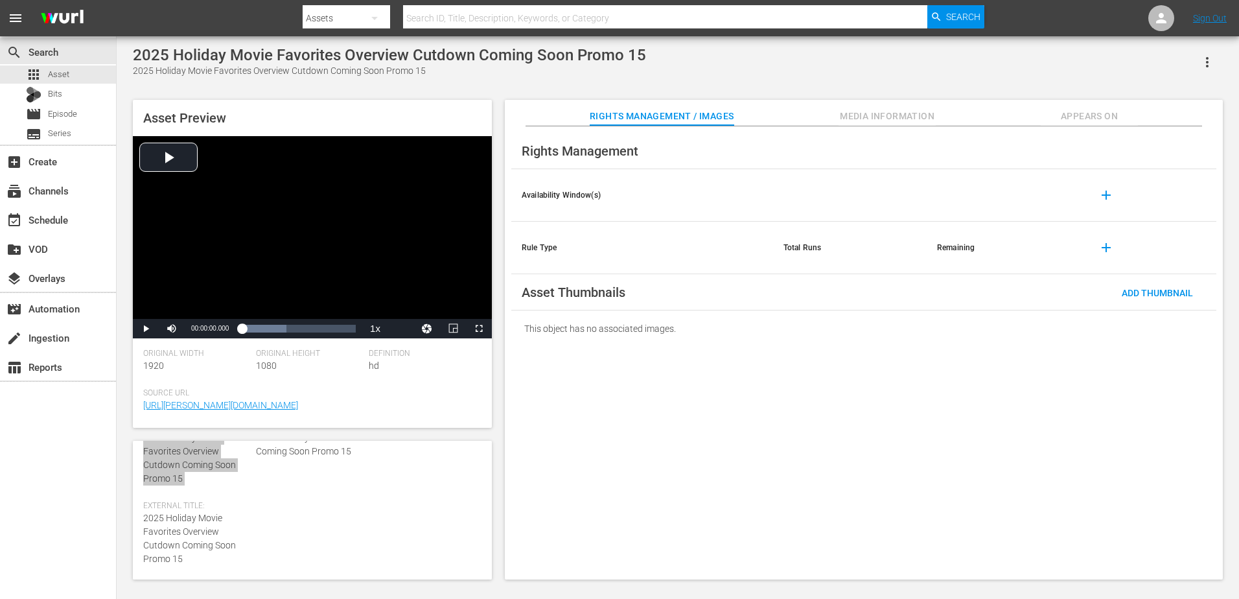
scroll to position [134, 0]
click at [178, 548] on span "193882587" at bounding box center [166, 545] width 47 height 10
copy span "193882587"
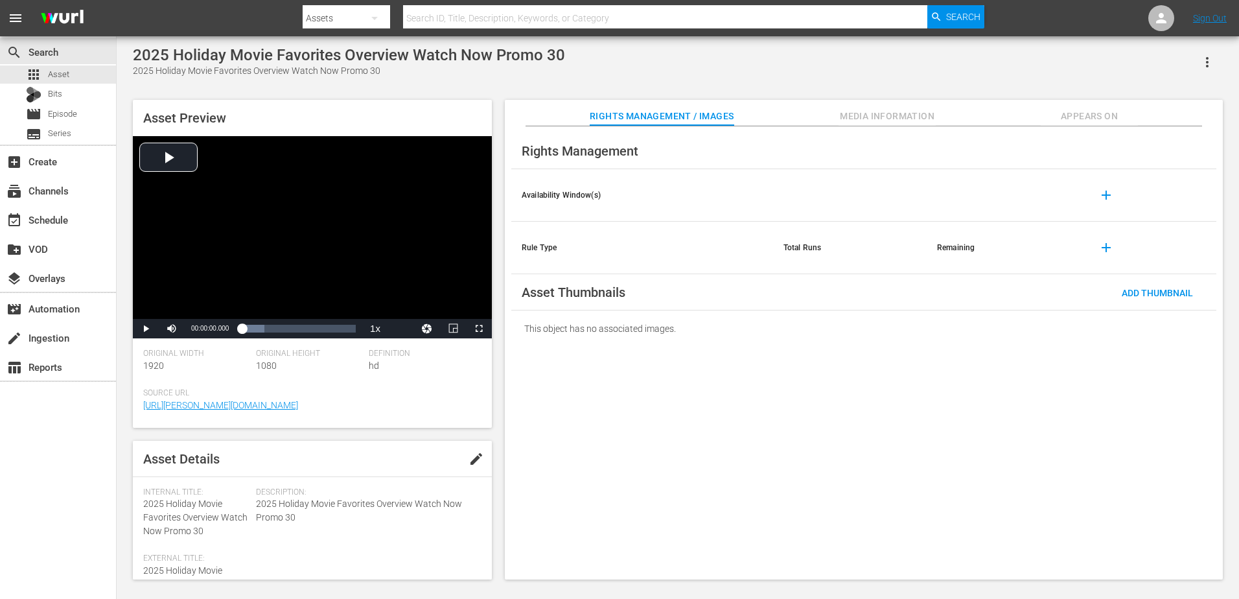
click at [168, 510] on span "2025 Holiday Movie Favorites Overview Watch Now Promo 30" at bounding box center [195, 517] width 104 height 38
copy span "2025 Holiday Movie Favorites Overview Watch Now Promo 30"
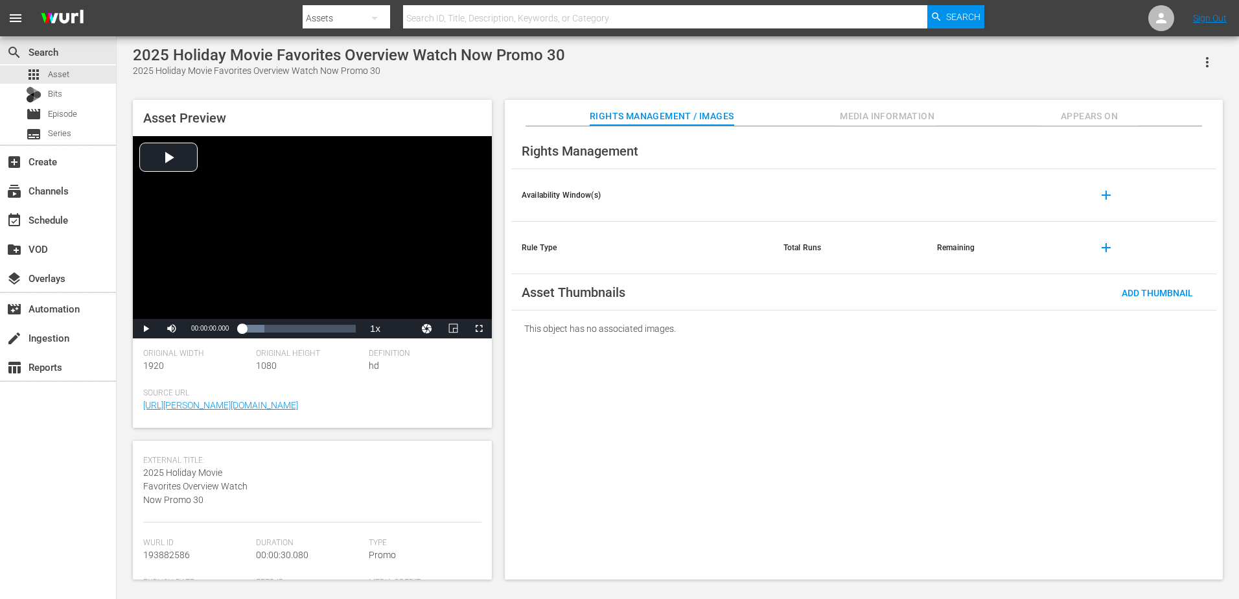
scroll to position [98, 0]
click at [181, 549] on div "Wurl Id 193882586" at bounding box center [199, 557] width 113 height 40
copy span "193882586"
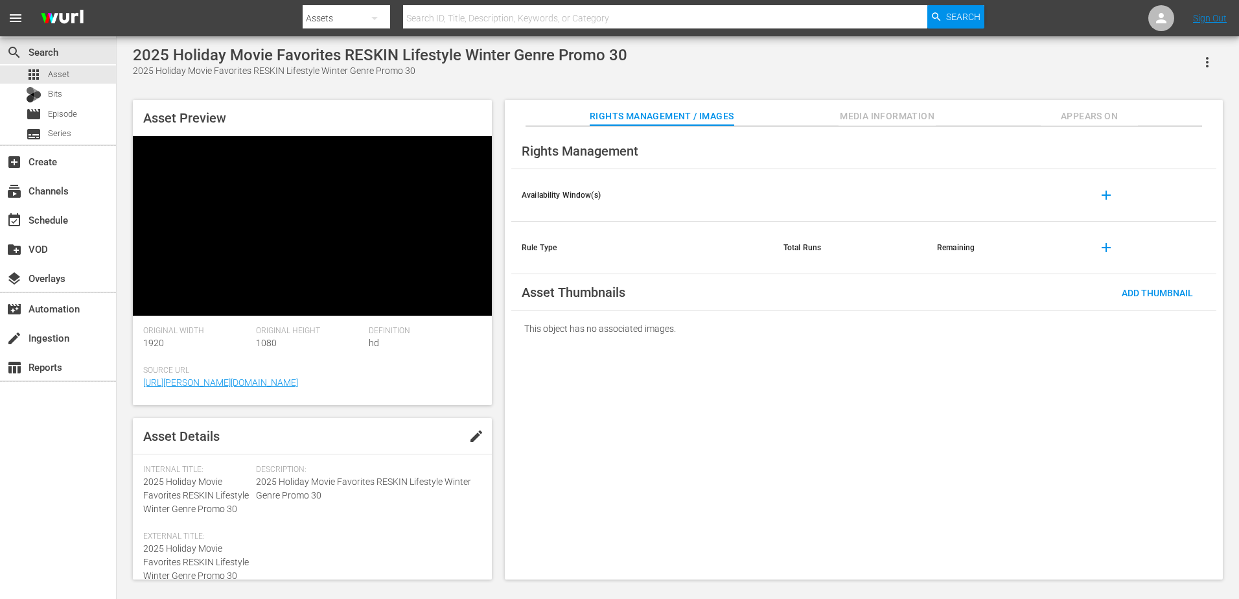
click at [218, 465] on div "Internal Title: 2025 Holiday Movie Favorites RESKIN Lifestyle Winter Genre Prom…" at bounding box center [196, 490] width 106 height 51
click at [218, 406] on div "Asset Preview Original Width 1920 Original Height 1080 Definition hd Source Url…" at bounding box center [312, 339] width 359 height 479
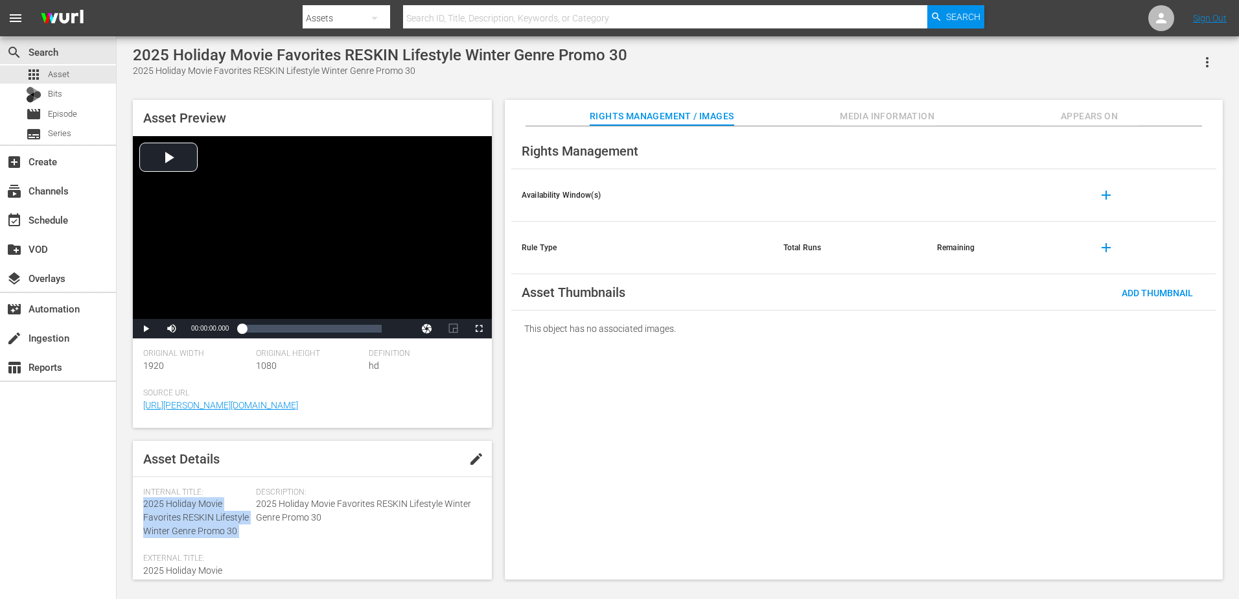
copy span "2025 Holiday Movie Favorites RESKIN Lifestyle Winter Genre Promo 30"
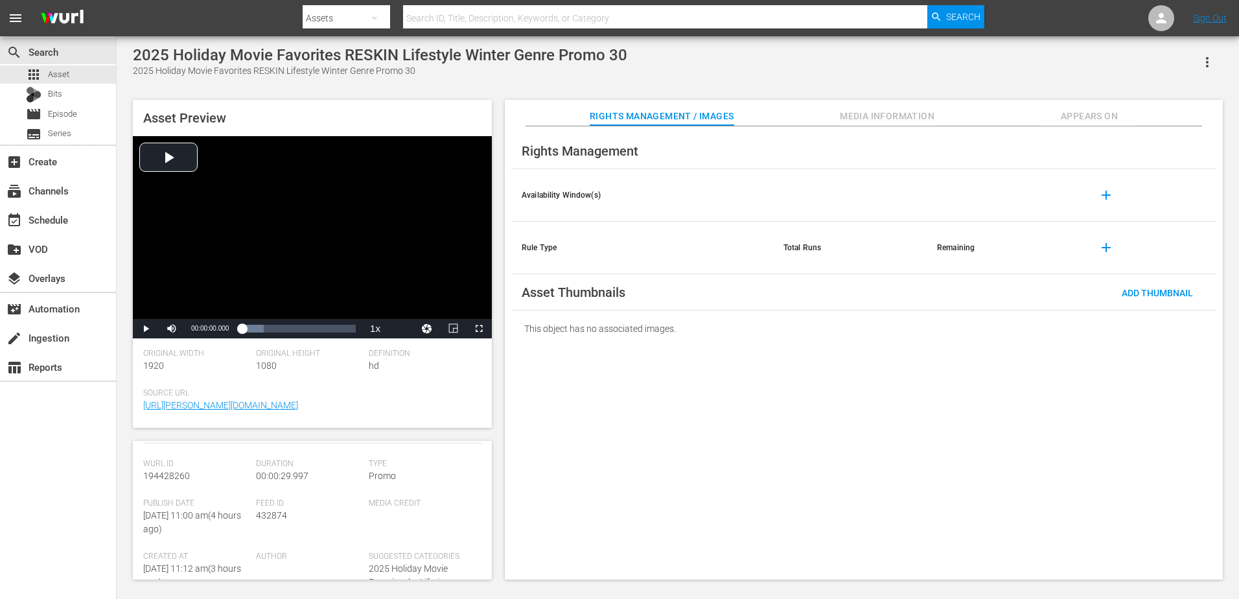
scroll to position [178, 0]
click at [181, 475] on span "194428260" at bounding box center [166, 475] width 47 height 10
copy span "194428260"
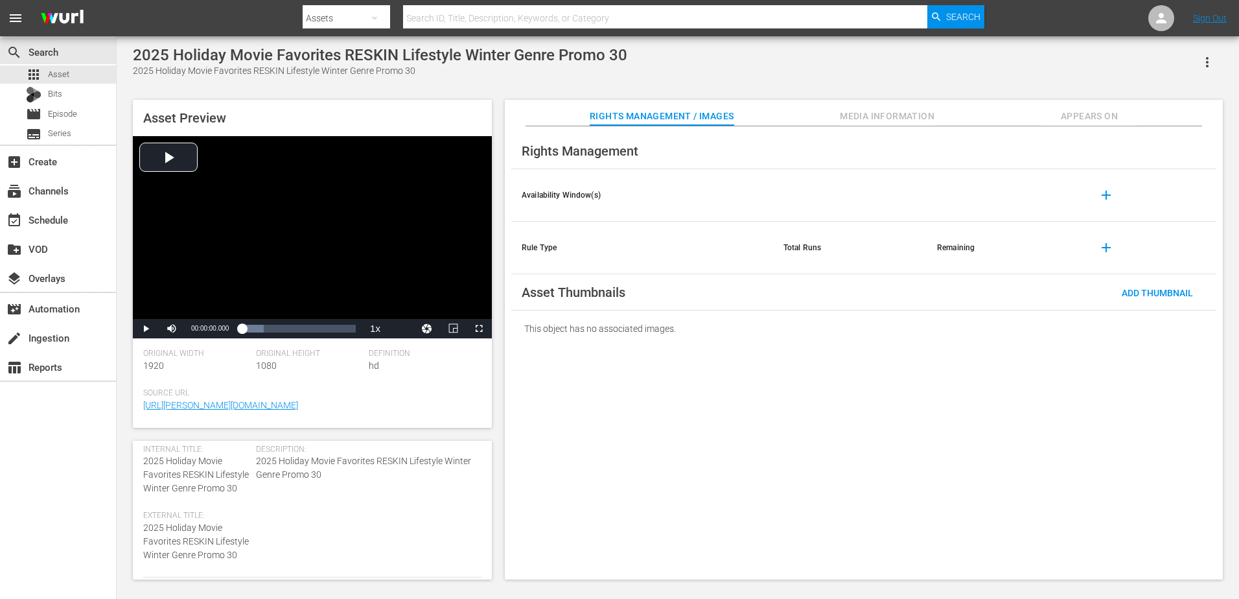
scroll to position [0, 0]
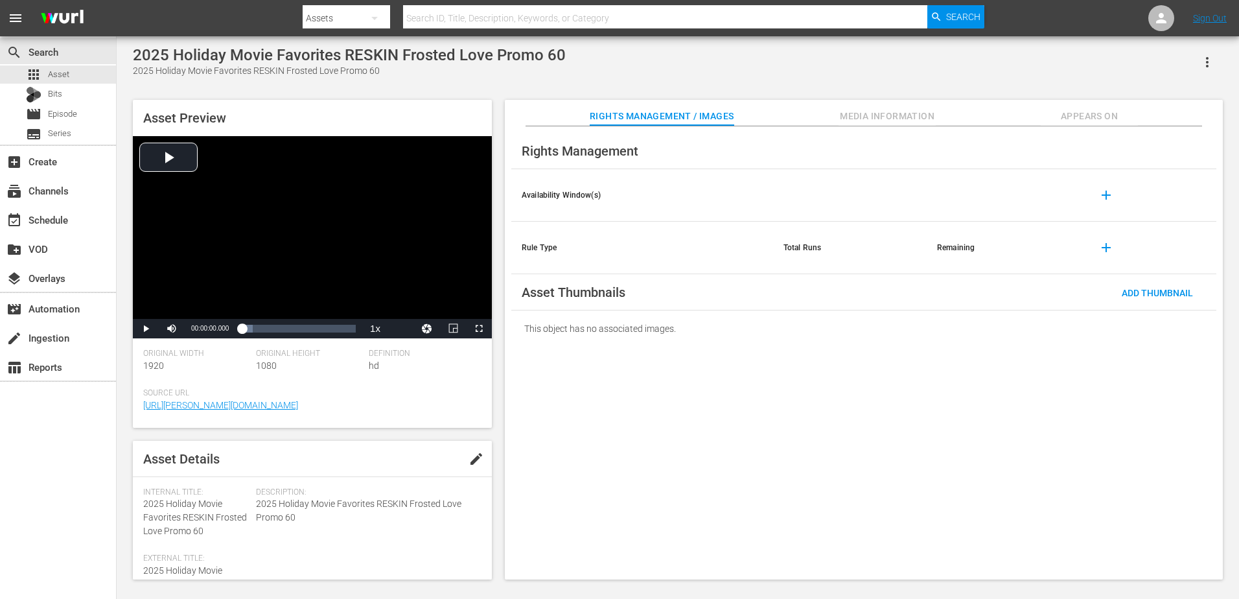
click at [160, 524] on div "Internal Title: 2025 Holiday Movie Favorites RESKIN Frosted Love Promo 60" at bounding box center [196, 512] width 106 height 51
copy span "2025 Holiday Movie Favorites RESKIN Frosted Love Promo 60"
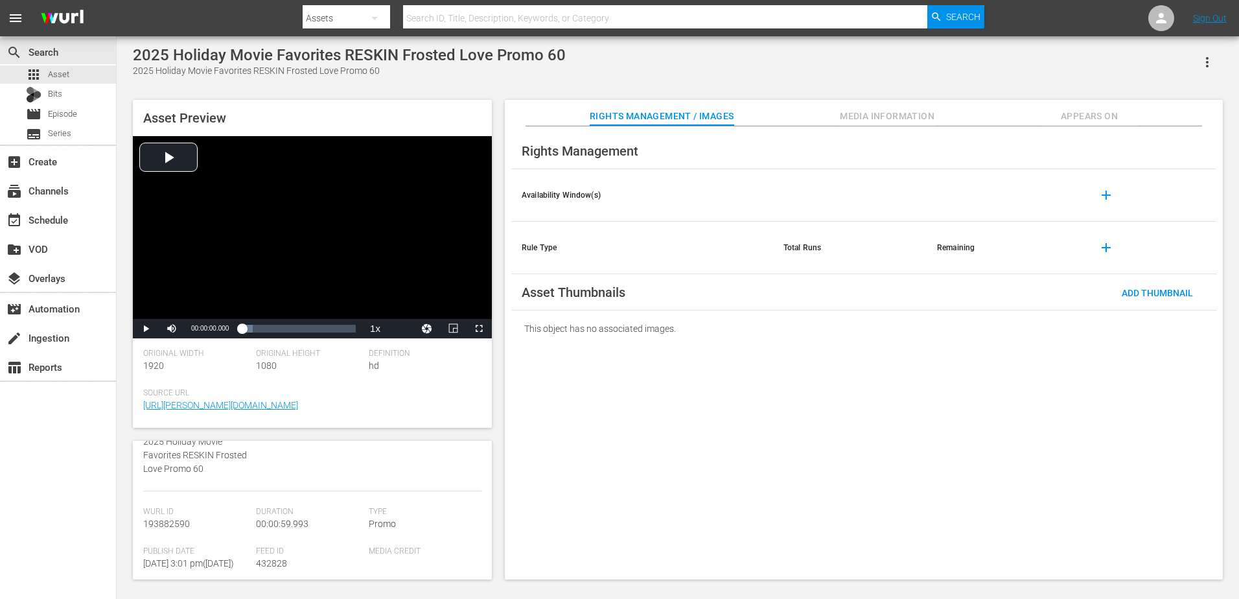
click at [179, 520] on span "193882590" at bounding box center [166, 523] width 47 height 10
copy span "193882590"
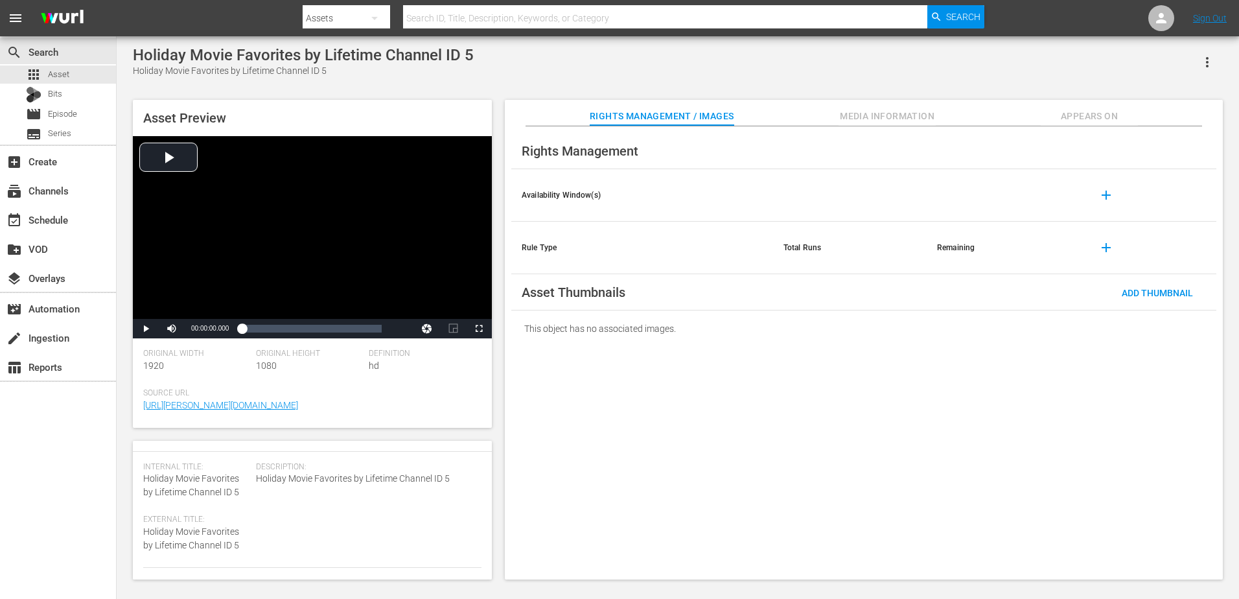
scroll to position [25, 0]
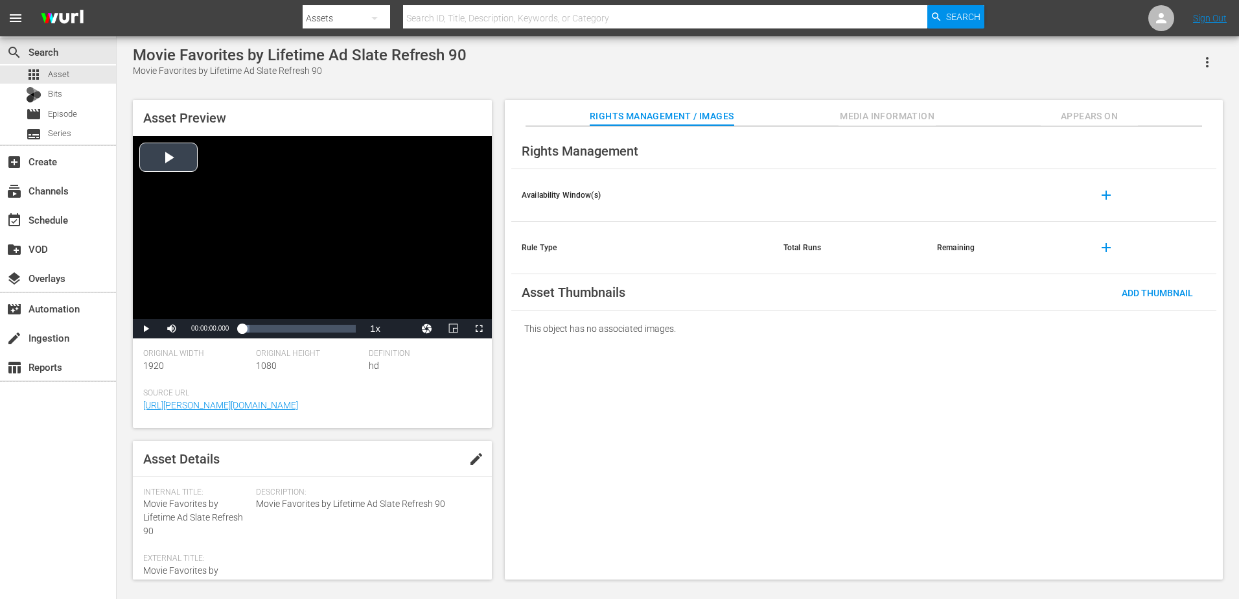
click at [190, 156] on div "Video Player" at bounding box center [312, 227] width 359 height 183
click at [146, 329] on span "Video Player" at bounding box center [146, 329] width 0 height 0
click at [182, 514] on span "Movie Favorites by Lifetime Ad Slate Refresh 90" at bounding box center [193, 517] width 100 height 38
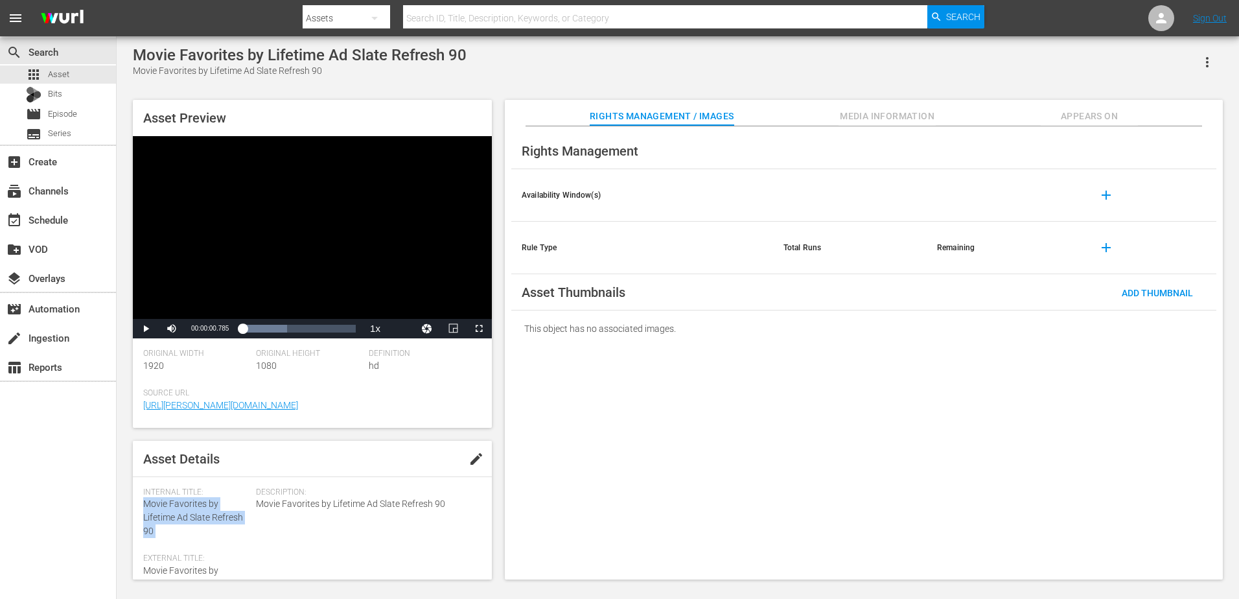
copy span "Movie Favorites by Lifetime Ad Slate Refresh 90"
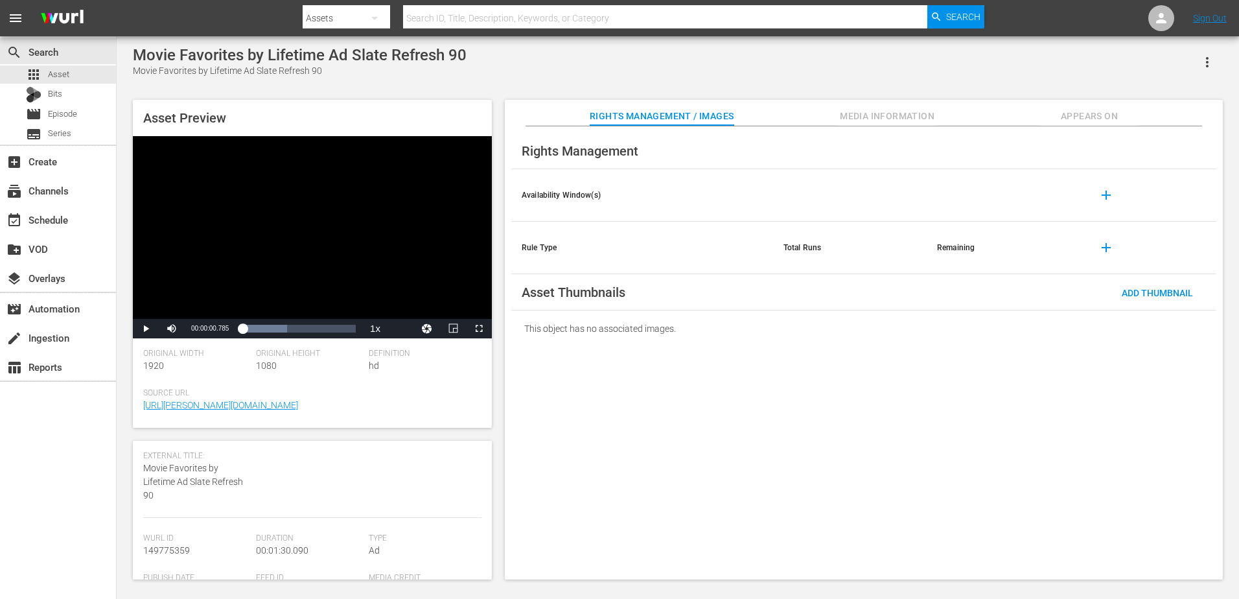
scroll to position [103, 0]
click at [181, 550] on span "149775359" at bounding box center [166, 549] width 47 height 10
copy span "149775359"
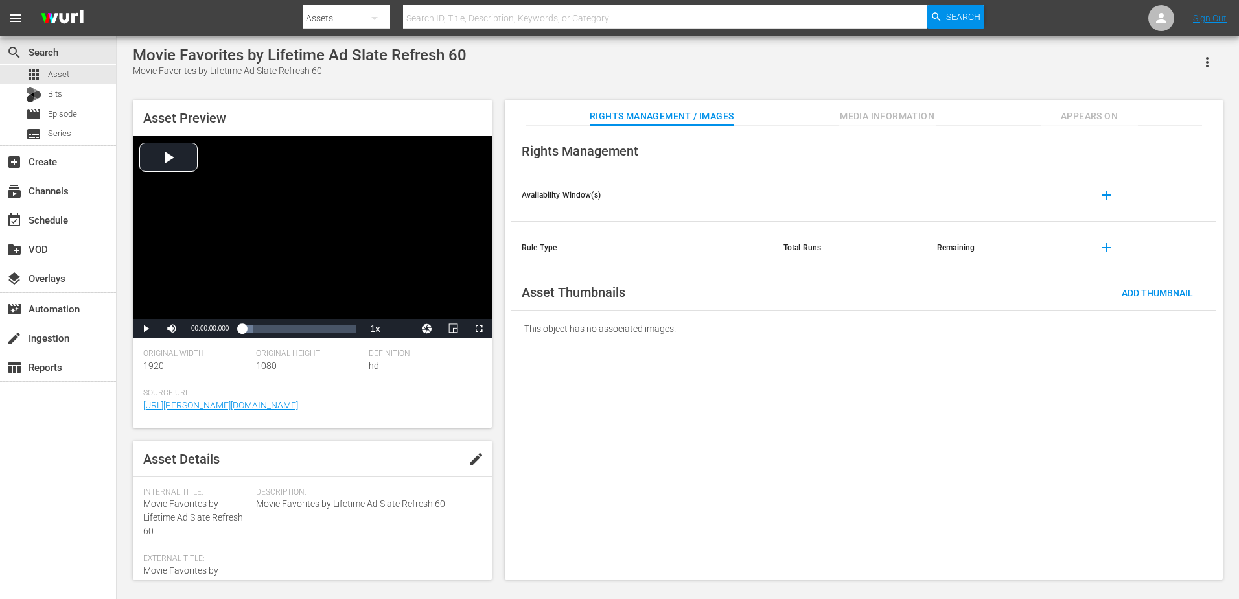
click at [178, 518] on span "Movie Favorites by Lifetime Ad Slate Refresh 60" at bounding box center [193, 517] width 100 height 38
copy span "Movie Favorites by Lifetime Ad Slate Refresh 60"
click at [193, 516] on span "Movie Favorites by Lifetime Ad Slate Refresh 60" at bounding box center [193, 517] width 100 height 38
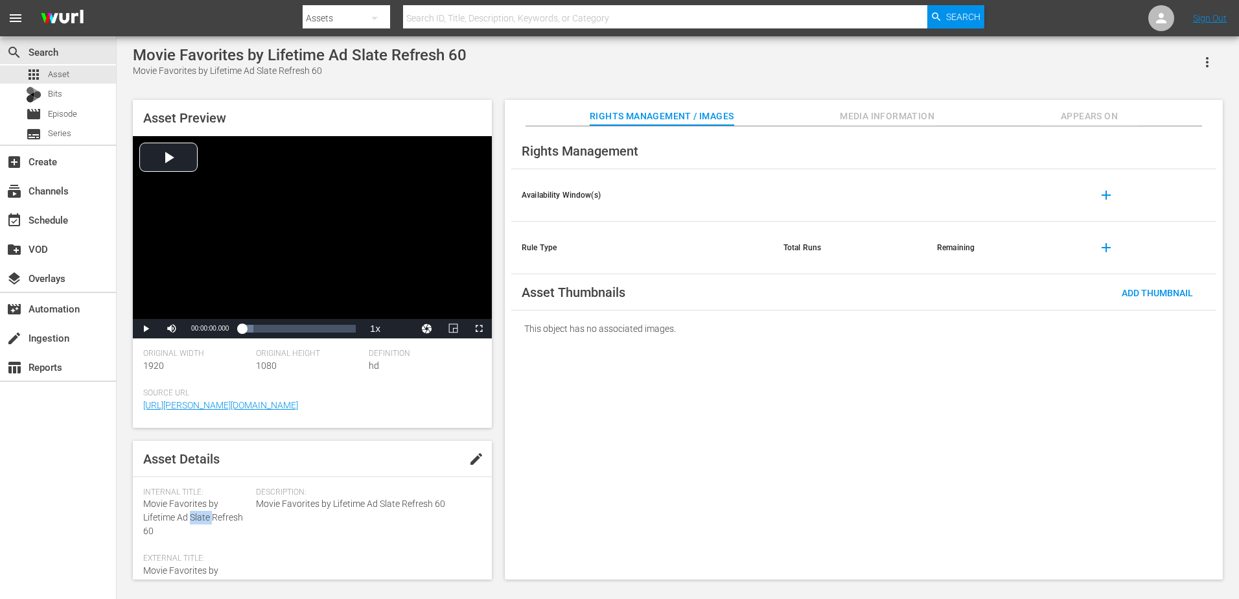
click at [193, 516] on span "Movie Favorites by Lifetime Ad Slate Refresh 60" at bounding box center [193, 517] width 100 height 38
click at [176, 569] on span "149775357" at bounding box center [166, 566] width 47 height 10
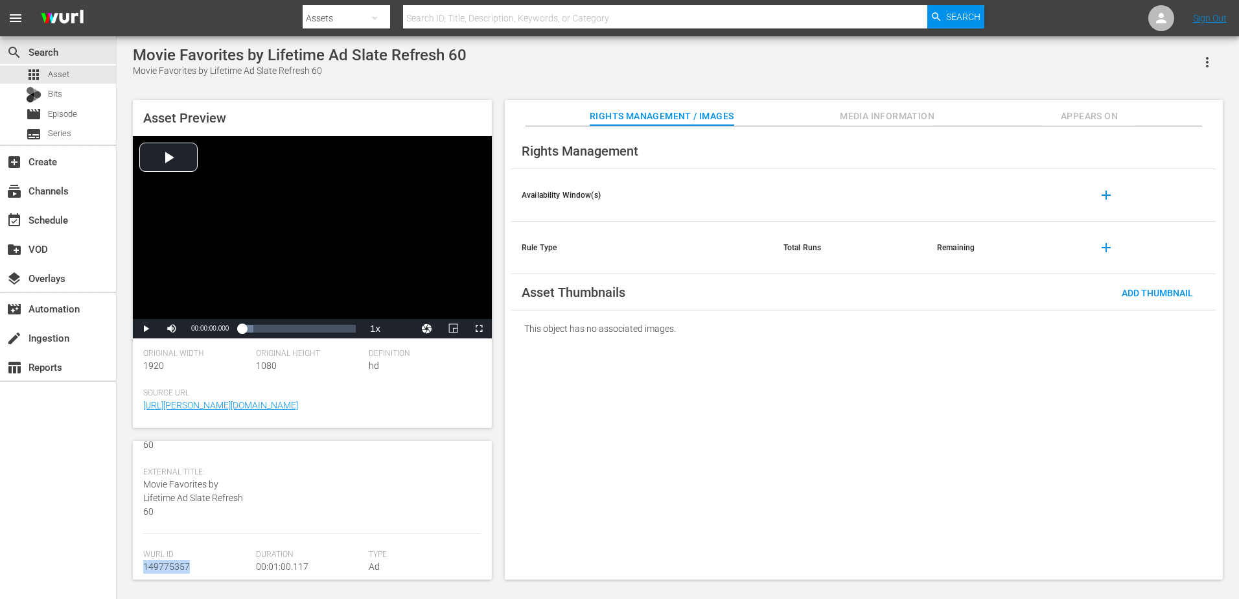
copy span "149775357"
click at [180, 503] on span "Movie Favorites by Lifetime Ad Slate Refresh 120" at bounding box center [193, 517] width 100 height 38
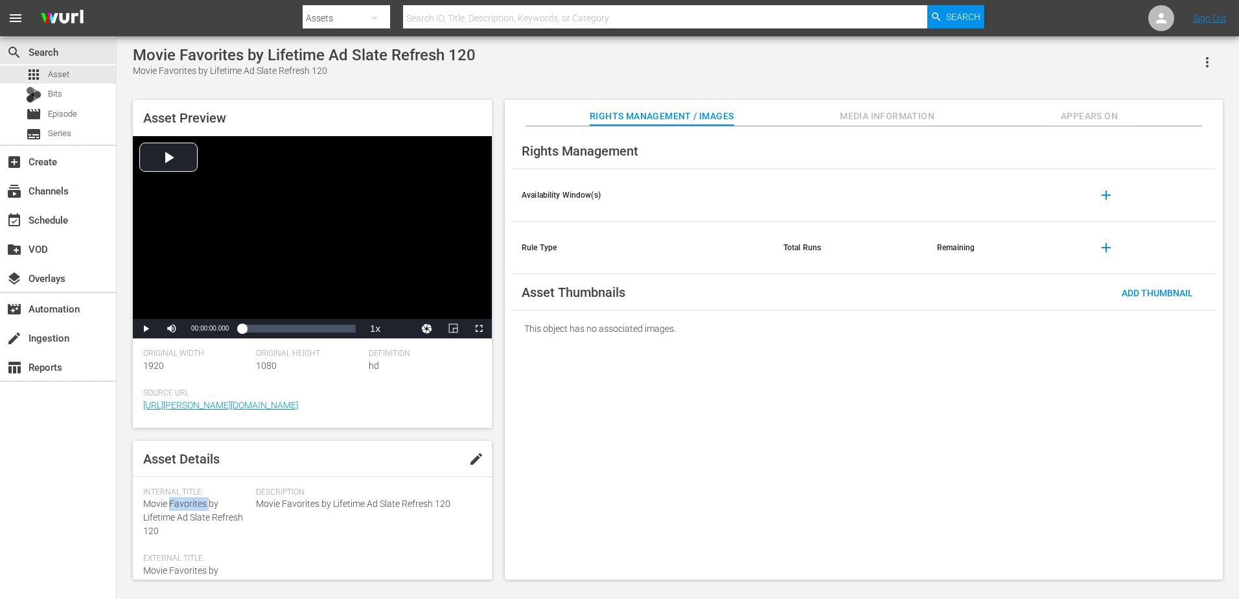
click at [180, 503] on span "Movie Favorites by Lifetime Ad Slate Refresh 120" at bounding box center [193, 517] width 100 height 38
copy span "Movie Favorites by Lifetime Ad Slate Refresh 120"
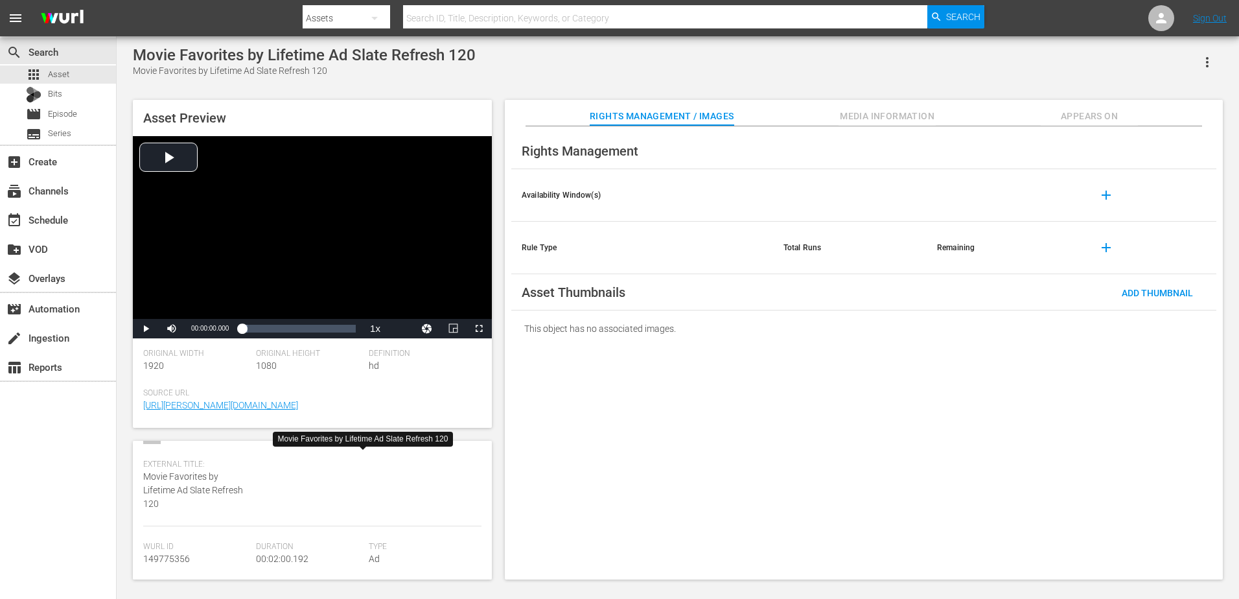
scroll to position [95, 0]
click at [181, 559] on span "149775356" at bounding box center [166, 558] width 47 height 10
copy span "149775356"
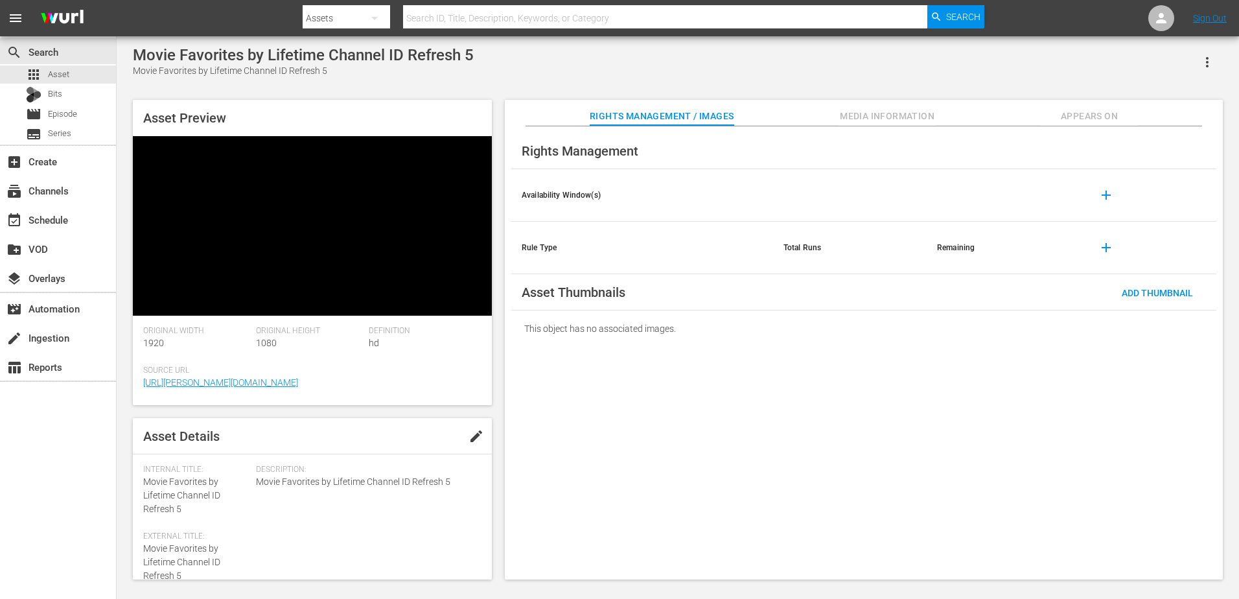
click at [175, 476] on span "Movie Favorites by Lifetime Channel ID Refresh 5" at bounding box center [181, 495] width 77 height 38
click at [175, 425] on div "Asset Preview Original Width 1920 Original Height 1080 Definition hd Source Url…" at bounding box center [312, 339] width 359 height 479
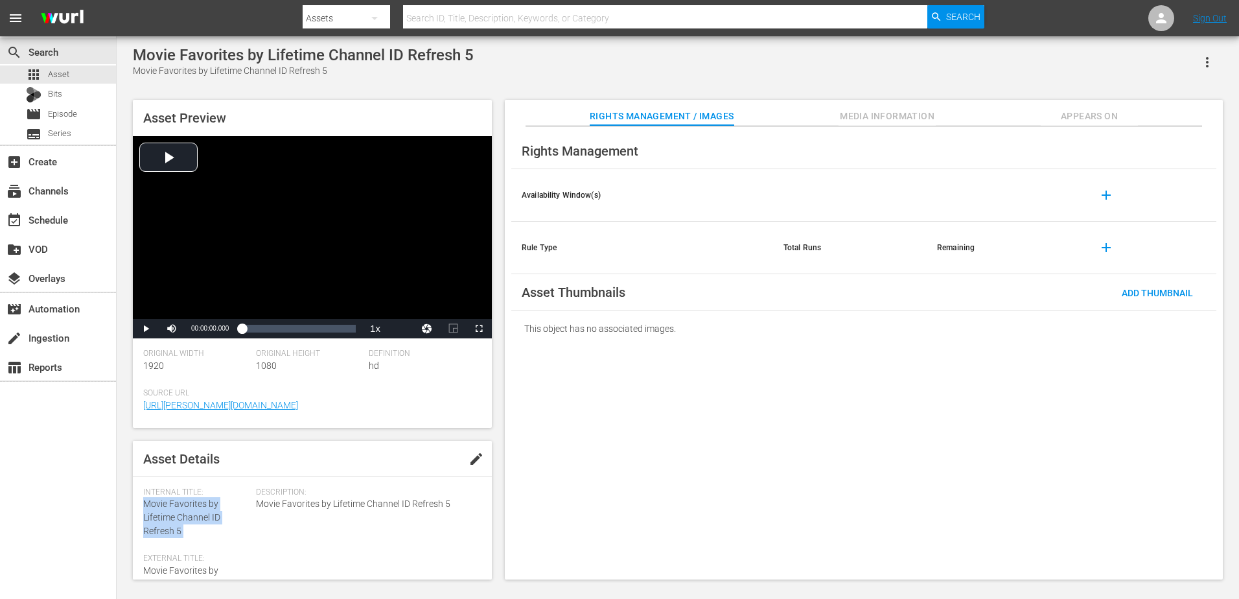
copy span "Movie Favorites by Lifetime Channel ID Refresh 5"
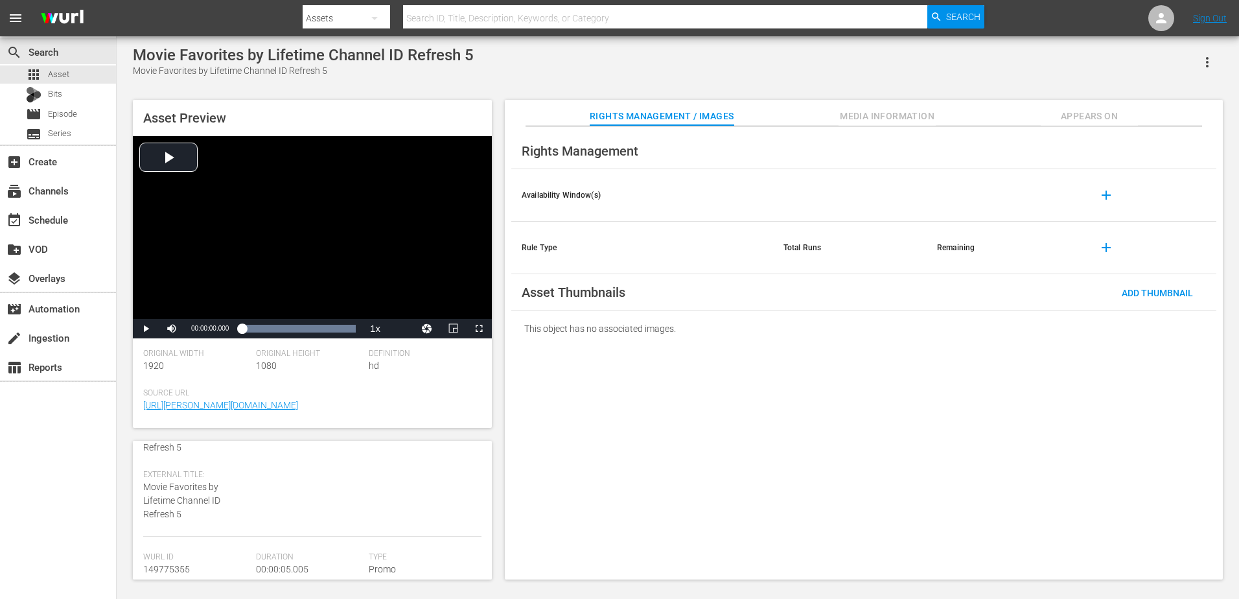
click at [171, 566] on span "149775355" at bounding box center [166, 569] width 47 height 10
copy span "149775355"
click at [193, 509] on span "Movie Favorites by Lifetime Channel ID Refresh 3" at bounding box center [181, 517] width 77 height 38
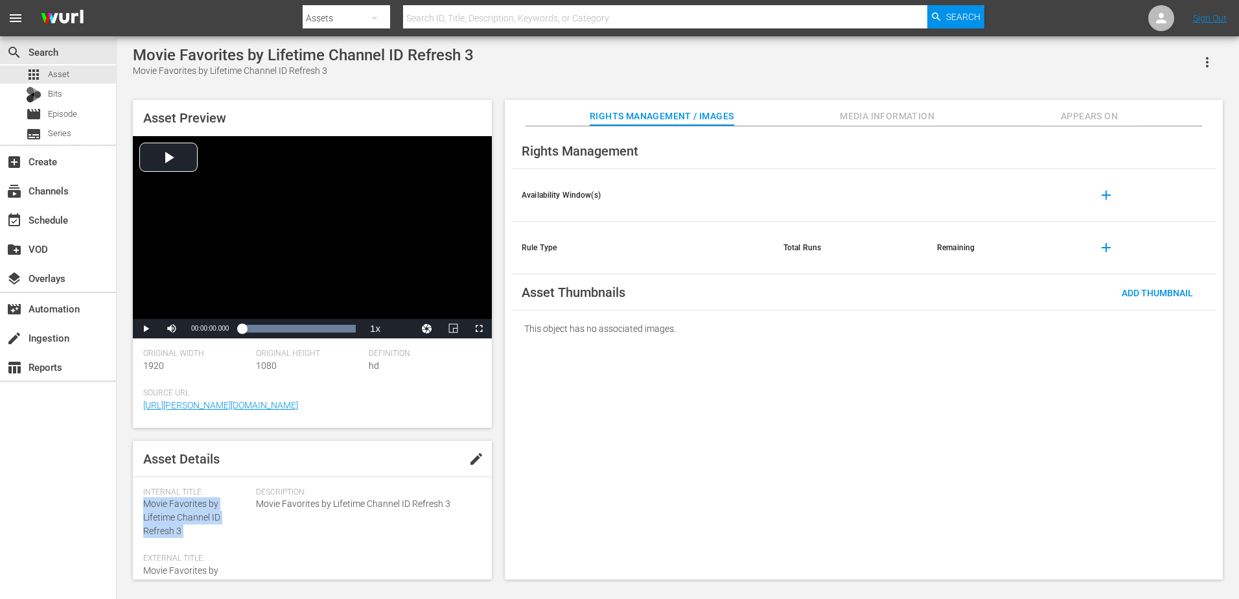
click at [193, 509] on span "Movie Favorites by Lifetime Channel ID Refresh 3" at bounding box center [181, 517] width 77 height 38
copy span "Movie Favorites by Lifetime Channel ID Refresh 3"
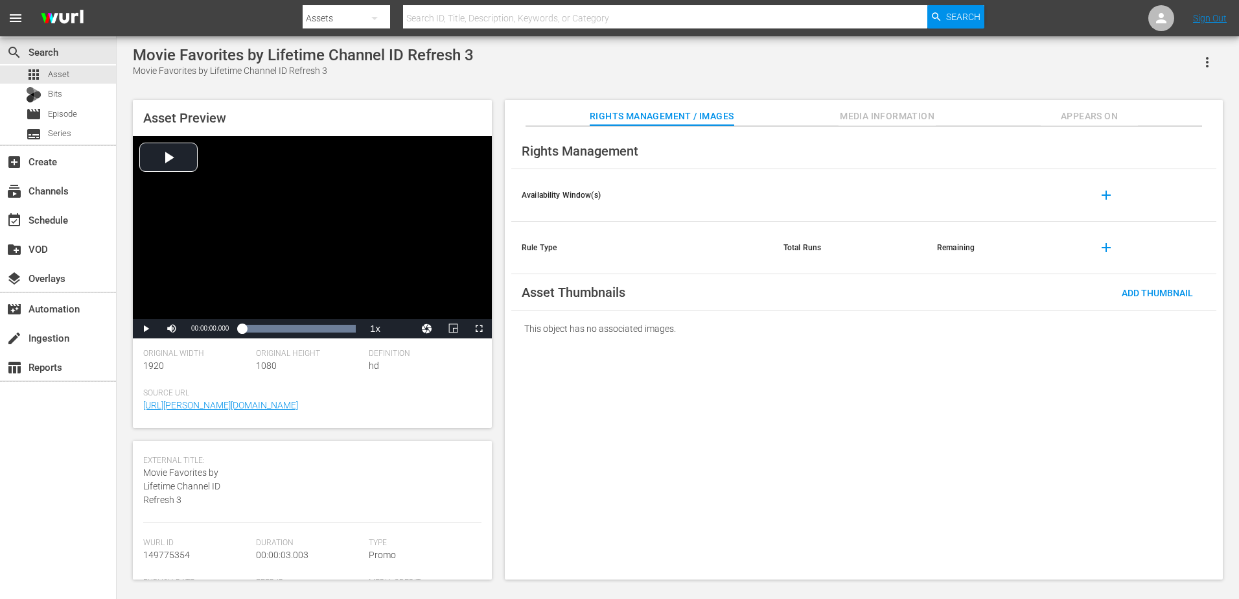
scroll to position [100, 0]
click at [161, 559] on div "[PERSON_NAME] Id 149775354" at bounding box center [199, 555] width 113 height 40
click at [161, 559] on div "Wurl Id 149775354" at bounding box center [199, 555] width 113 height 40
copy span "149775354"
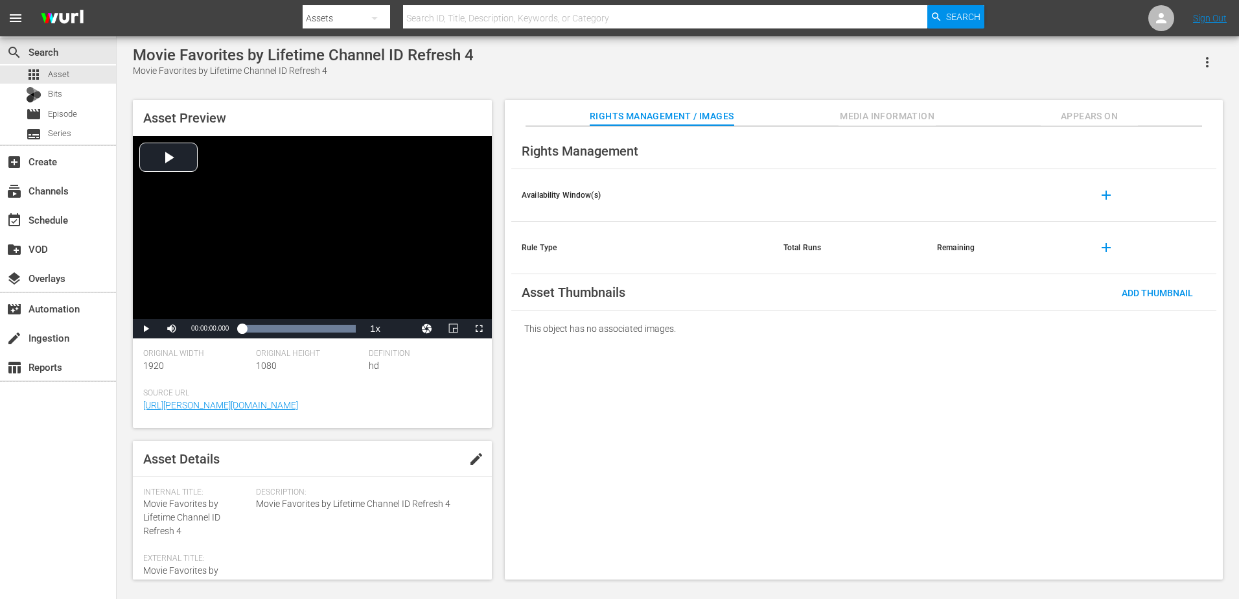
click at [174, 512] on div "Internal Title: Movie Favorites by Lifetime Channel ID Refresh 4" at bounding box center [196, 512] width 106 height 51
copy span "Movie Favorites by Lifetime Channel ID Refresh 4"
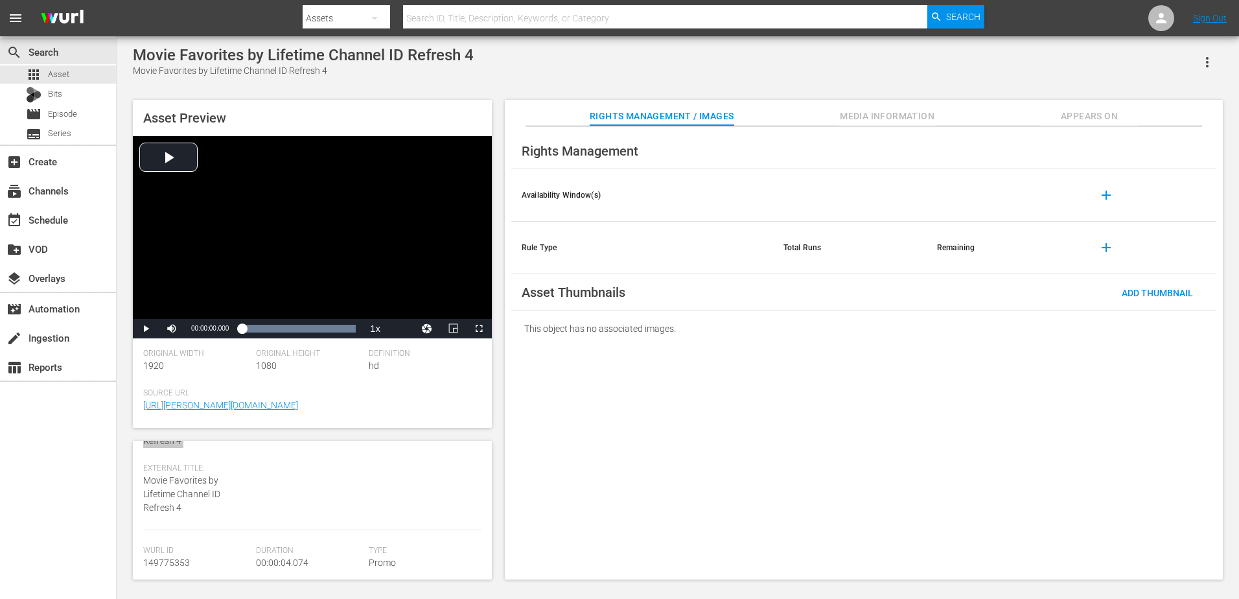
click at [167, 565] on span "149775353" at bounding box center [166, 562] width 47 height 10
copy span "149775353"
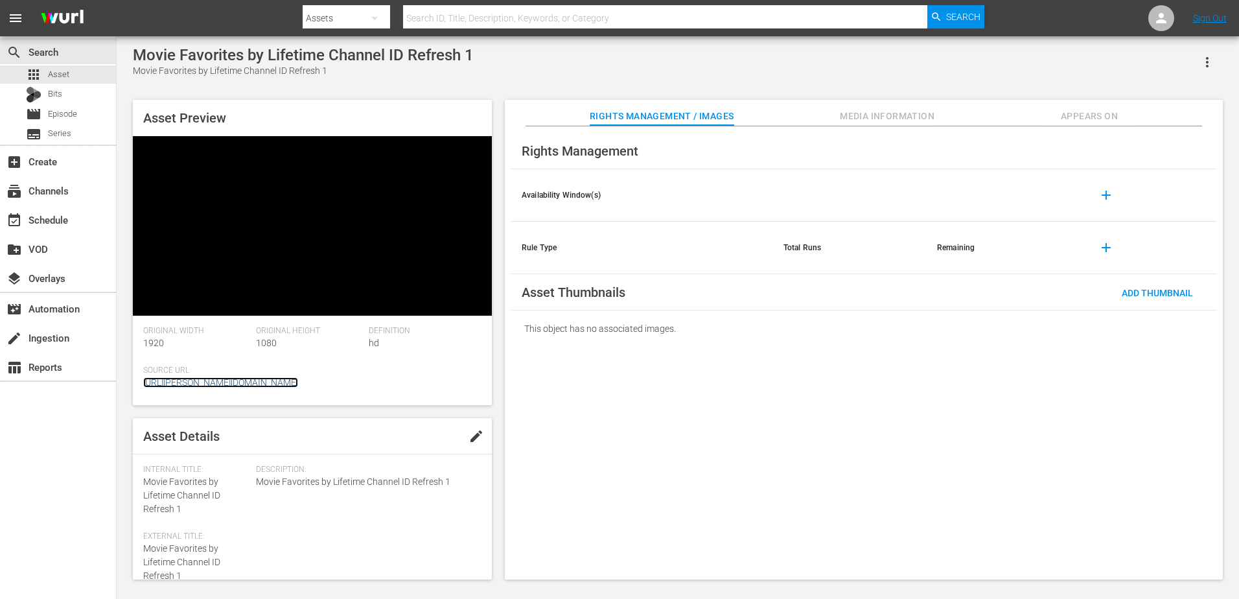
click at [188, 387] on link "[URL][PERSON_NAME][DOMAIN_NAME]" at bounding box center [220, 382] width 155 height 10
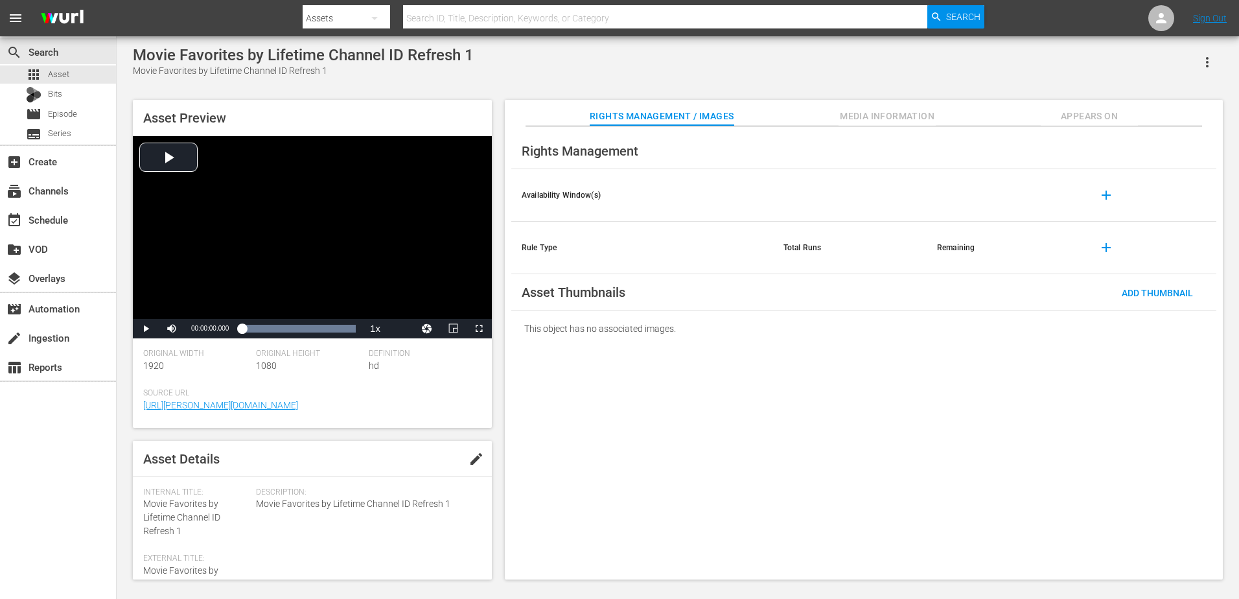
click at [170, 504] on span "Movie Favorites by Lifetime Channel ID Refresh 1" at bounding box center [181, 517] width 77 height 38
copy span "Movie Favorites by Lifetime Channel ID Refresh 1"
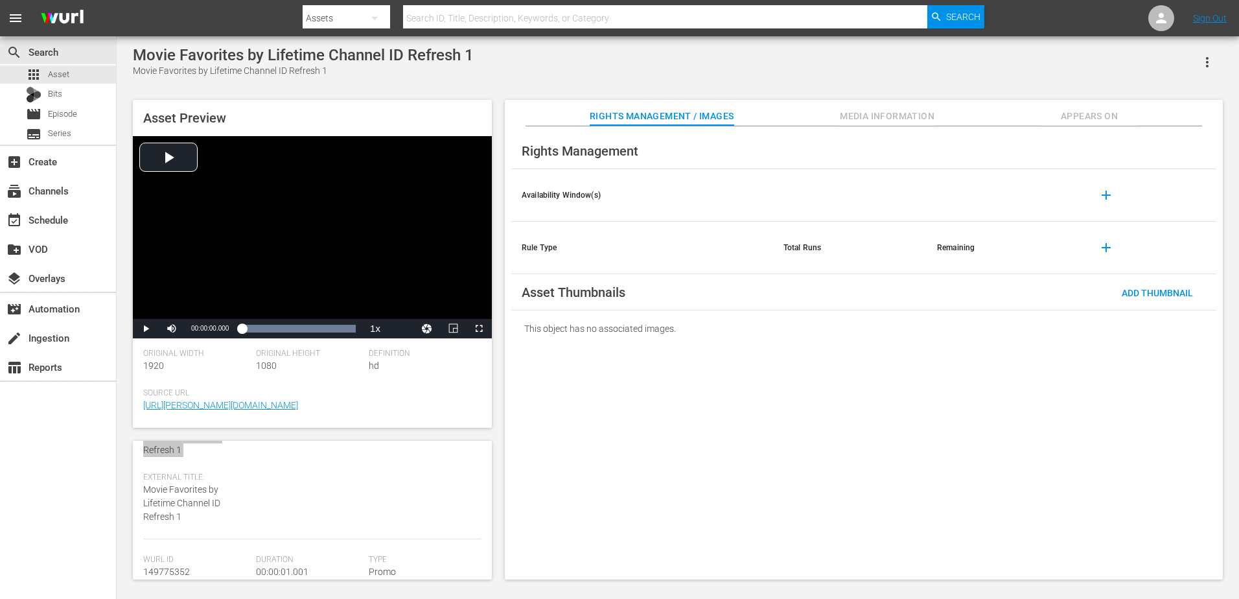
click at [168, 572] on span "149775352" at bounding box center [166, 571] width 47 height 10
copy span "149775352"
click at [178, 509] on span "Movie Favorites by Lifetime Channel ID Refresh 2" at bounding box center [181, 517] width 77 height 38
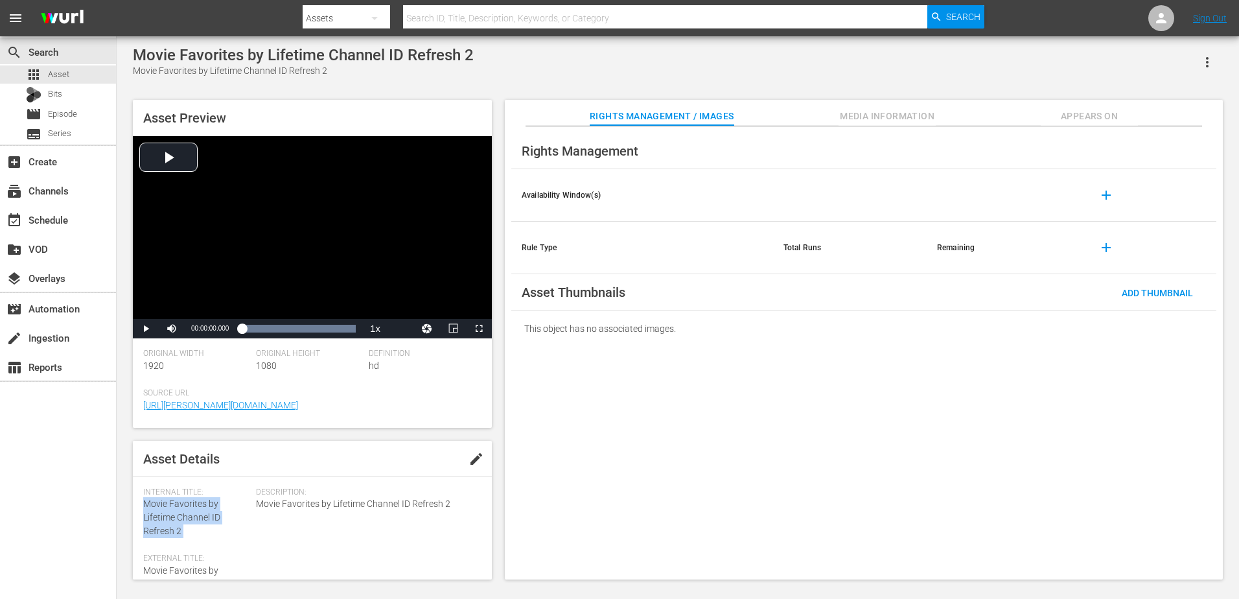
click at [178, 509] on span "Movie Favorites by Lifetime Channel ID Refresh 2" at bounding box center [181, 517] width 77 height 38
copy span "Movie Favorites by Lifetime Channel ID Refresh 2"
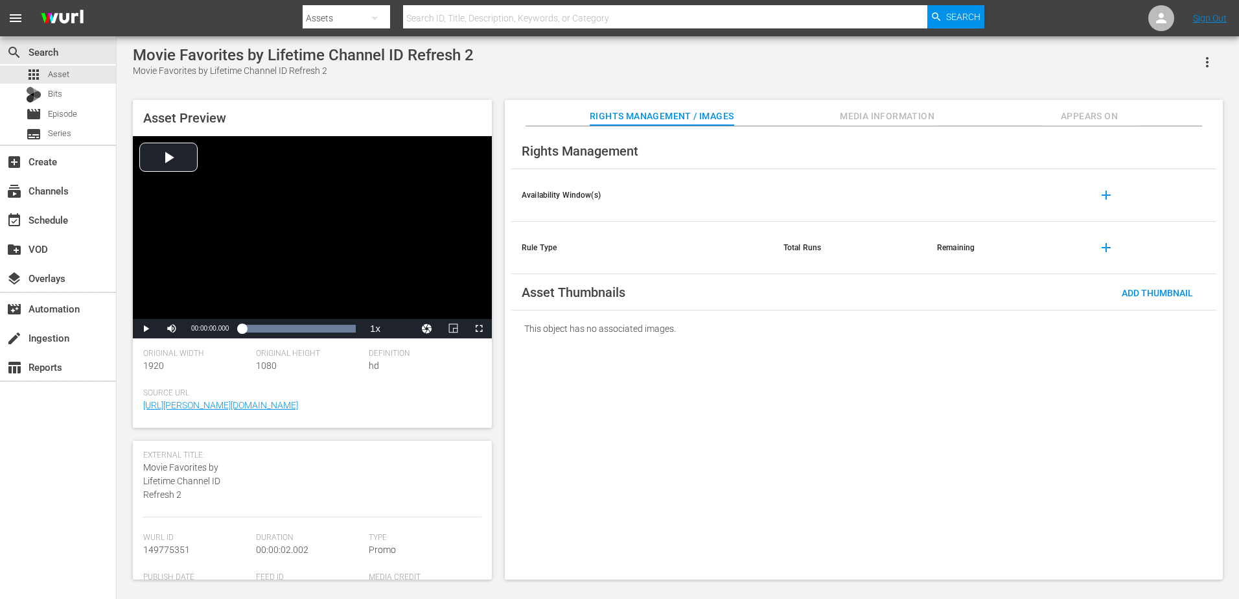
click at [183, 542] on span "Wurl Id" at bounding box center [196, 538] width 106 height 10
click at [178, 549] on span "149775351" at bounding box center [166, 549] width 47 height 10
copy span "149775351"
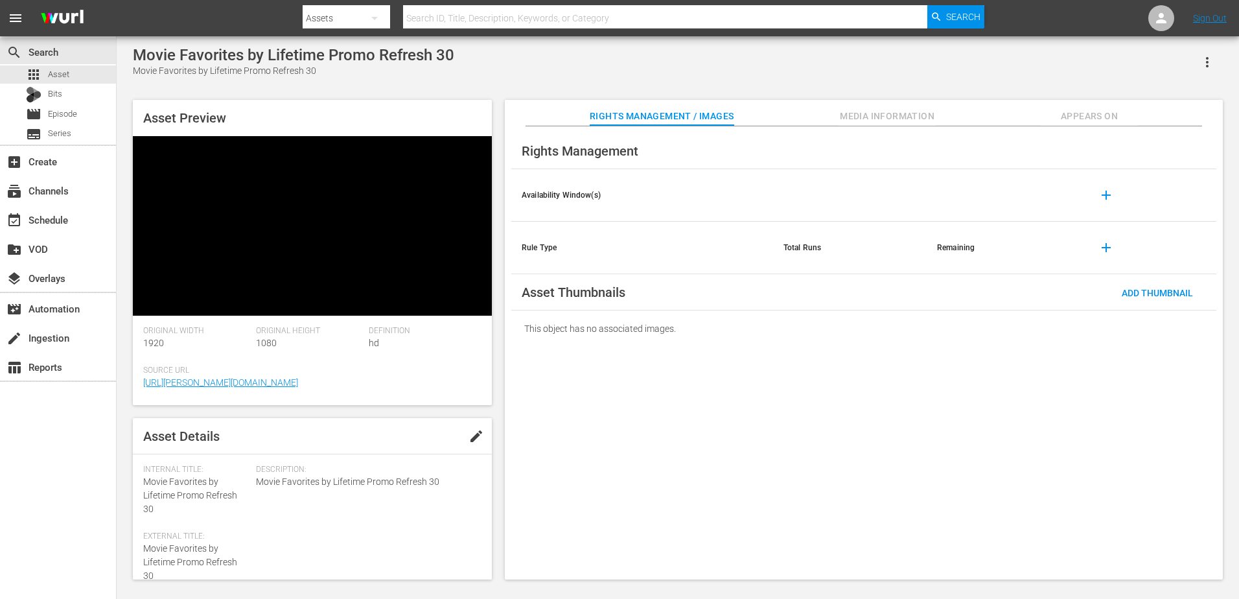
click at [175, 476] on span "Movie Favorites by Lifetime Promo Refresh 30" at bounding box center [190, 495] width 94 height 38
click at [175, 387] on link "[URL][PERSON_NAME][DOMAIN_NAME]" at bounding box center [220, 382] width 155 height 10
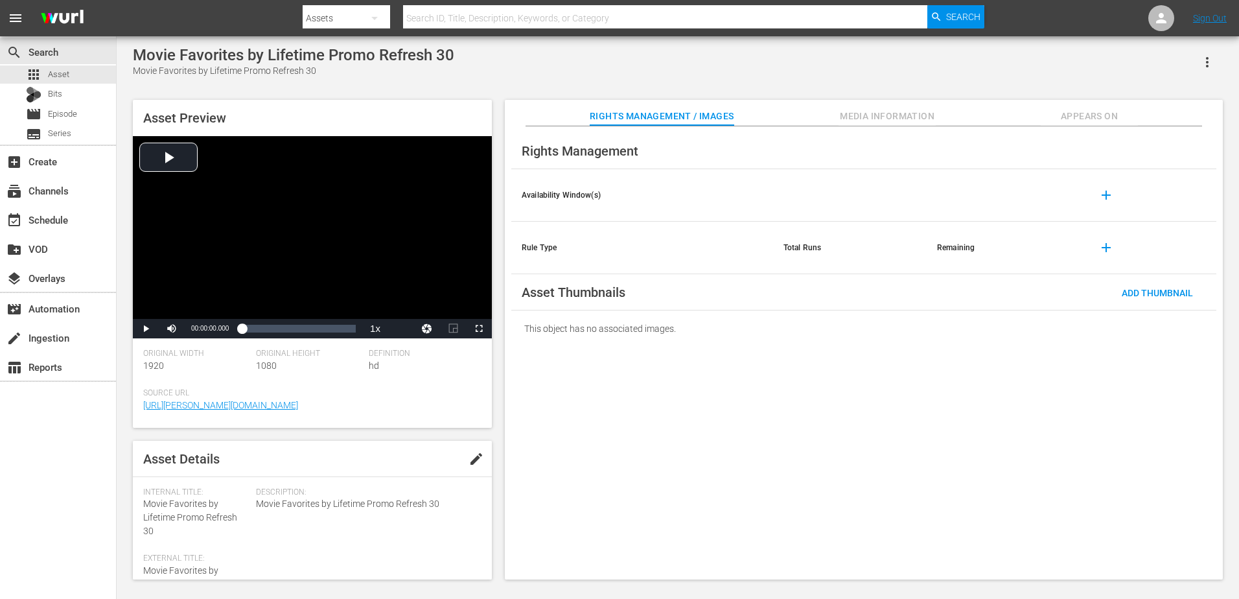
click at [161, 519] on span "Movie Favorites by Lifetime Promo Refresh 30" at bounding box center [190, 517] width 94 height 38
copy span "Movie Favorites by Lifetime Promo Refresh 30"
click at [200, 510] on span "Movie Favorites by Lifetime Promo Refresh 30" at bounding box center [190, 517] width 94 height 38
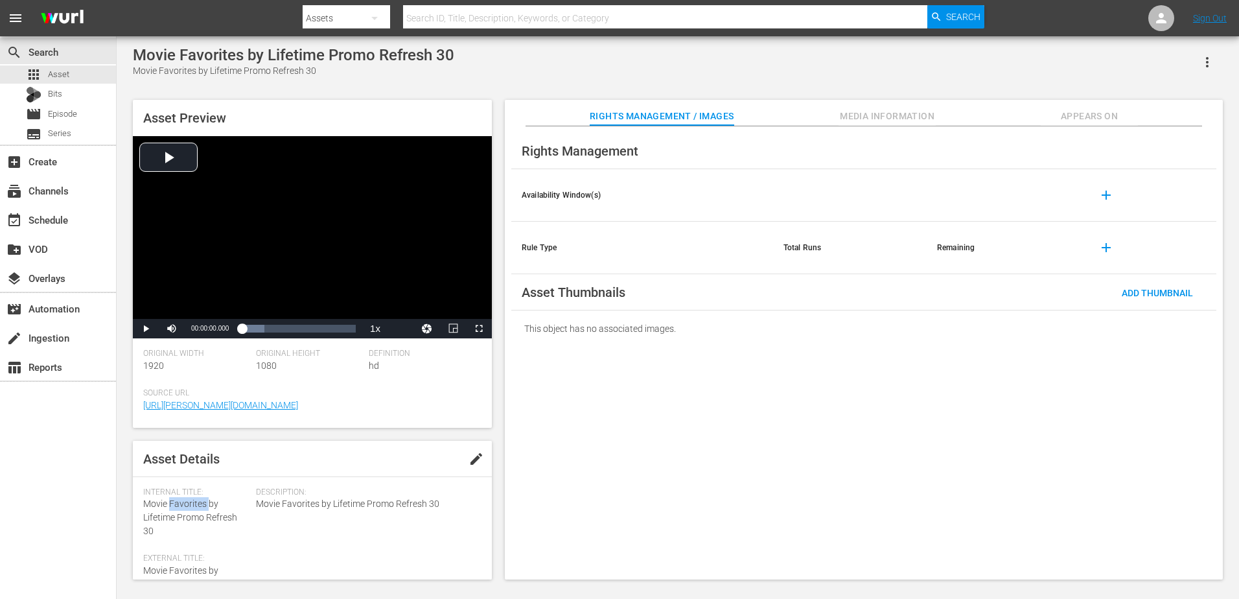
click at [200, 510] on span "Movie Favorites by Lifetime Promo Refresh 30" at bounding box center [190, 517] width 94 height 38
click at [168, 538] on span "149027669" at bounding box center [166, 534] width 47 height 10
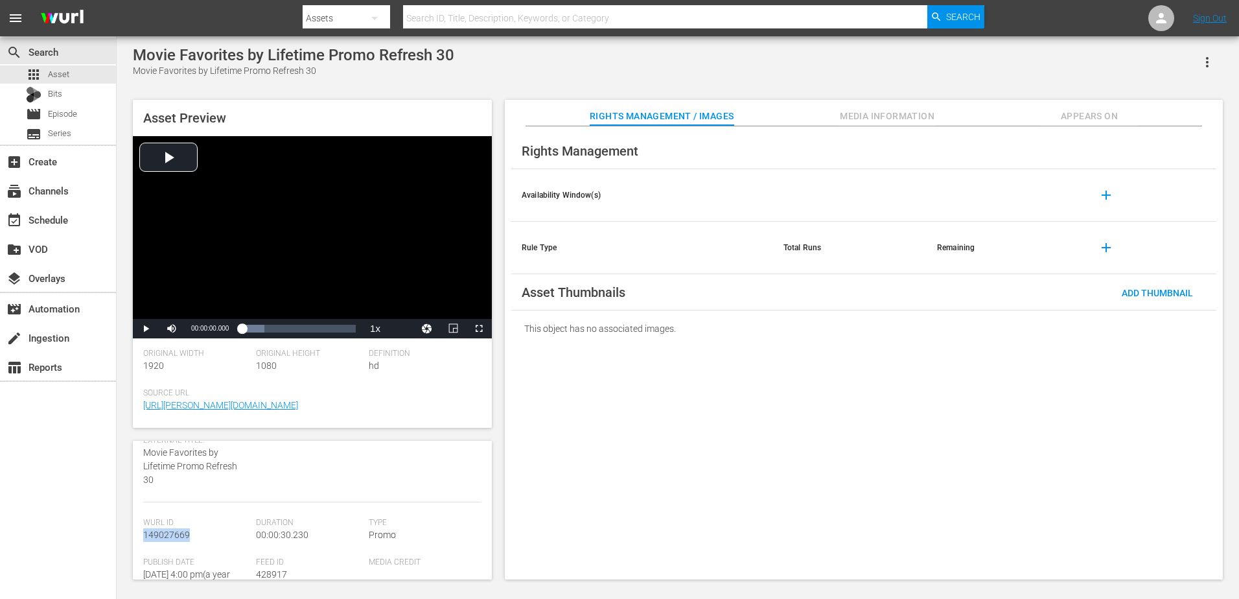
copy span "149027669"
click at [183, 529] on div "Internal Title: Movie Favorites by Lifetime Promo Refresh 15" at bounding box center [196, 512] width 106 height 51
click at [181, 522] on span "Movie Favorites by Lifetime Promo Refresh 15" at bounding box center [190, 517] width 94 height 38
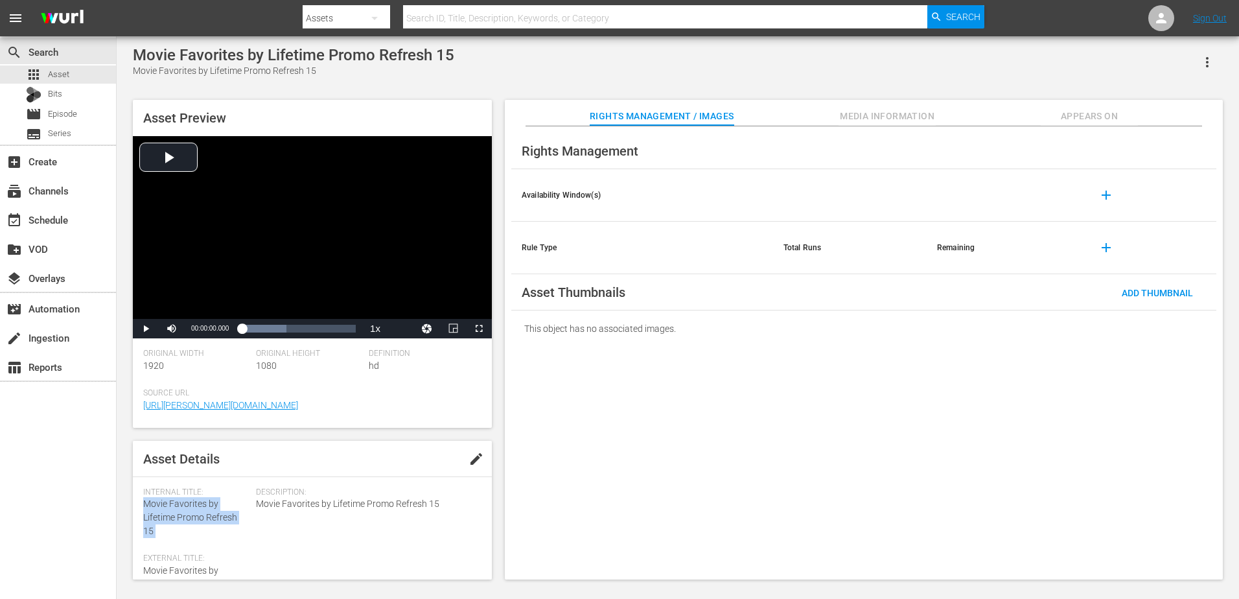
click at [181, 522] on span "Movie Favorites by Lifetime Promo Refresh 15" at bounding box center [190, 517] width 94 height 38
copy span "Movie Favorites by Lifetime Promo Refresh 15"
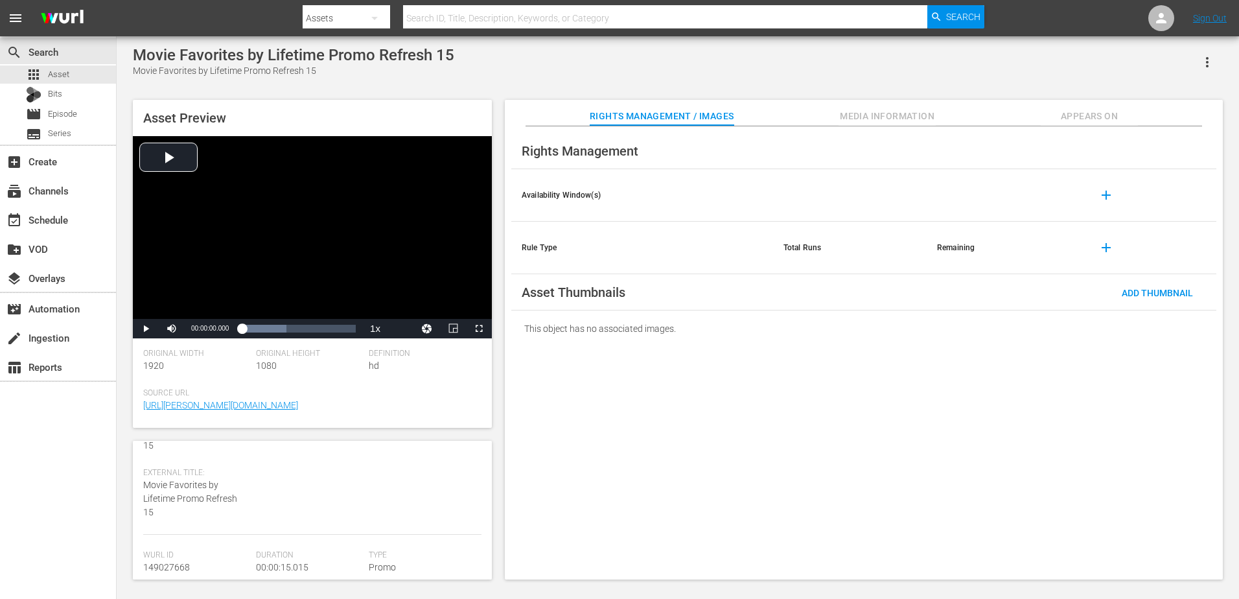
click at [170, 563] on span "149027668" at bounding box center [166, 567] width 47 height 10
copy span "149027668"
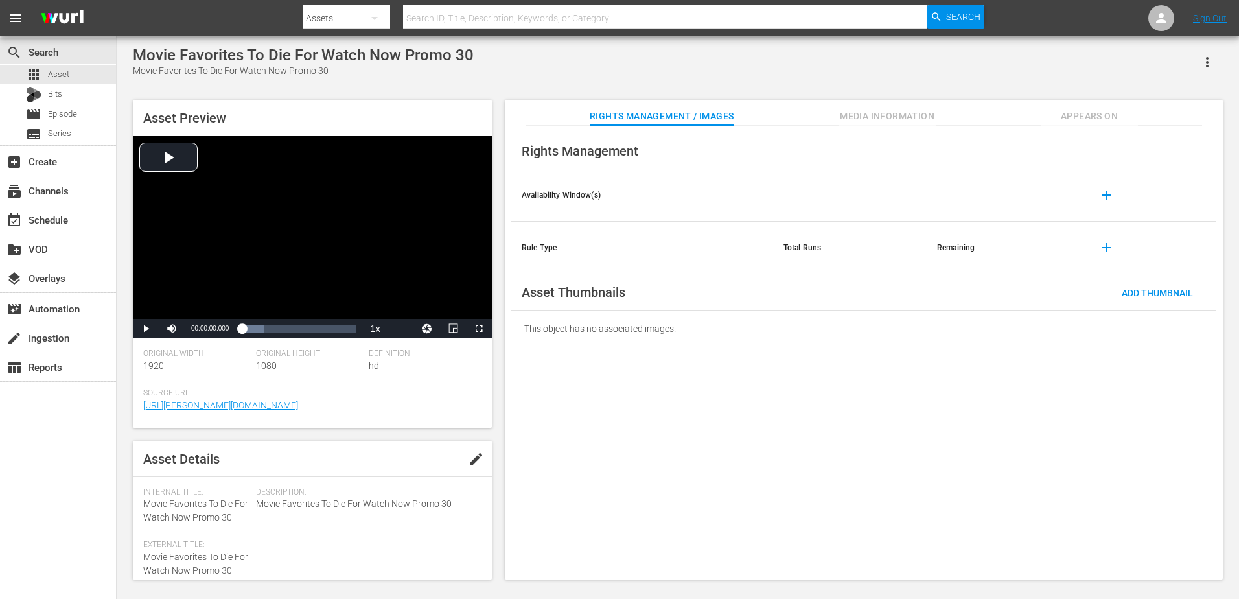
click at [203, 514] on span "Movie Favorites To Die For Watch Now Promo 30" at bounding box center [195, 510] width 105 height 24
copy span "Movie Favorites To Die For Watch Now Promo 30"
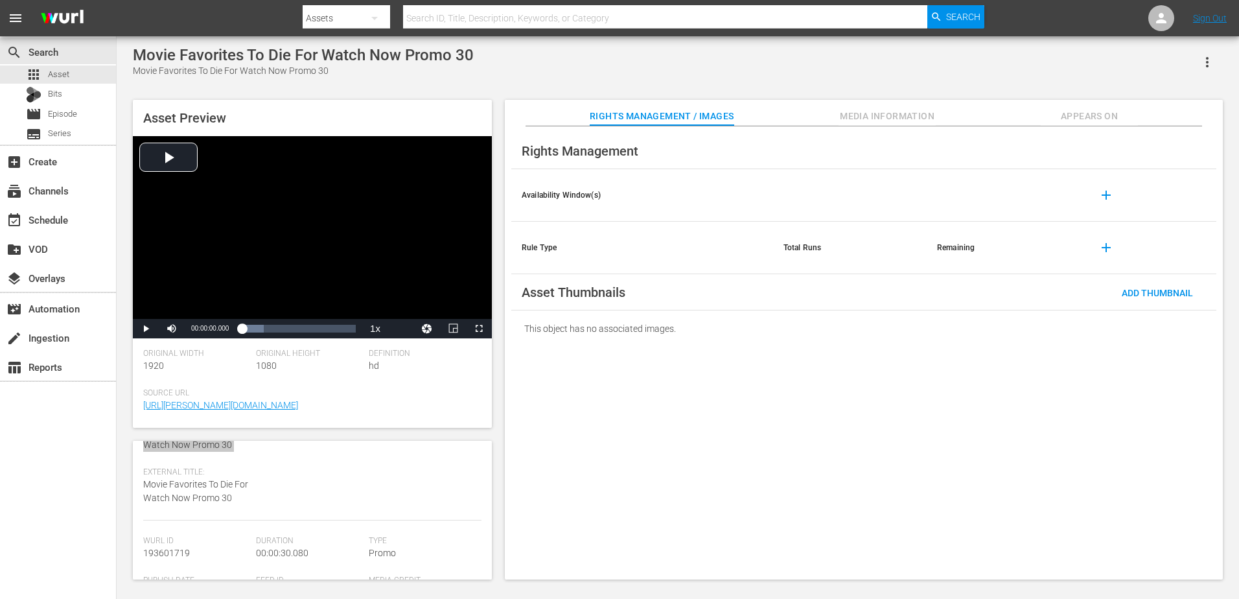
scroll to position [73, 0]
click at [183, 549] on span "193601719" at bounding box center [166, 552] width 47 height 10
copy span "193601719"
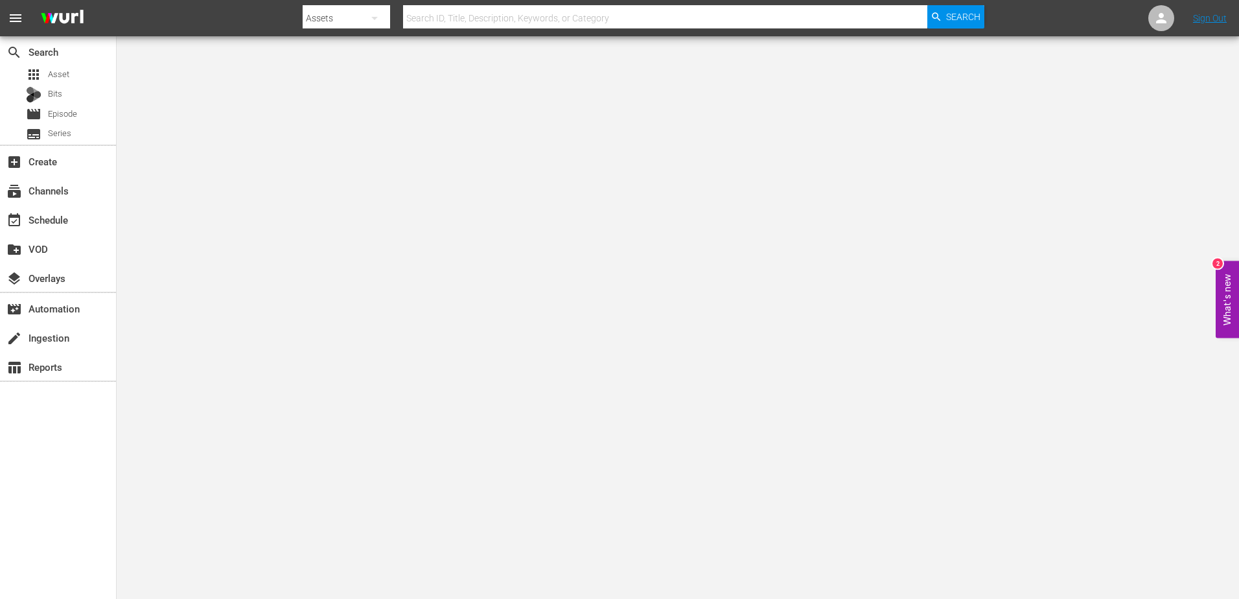
click at [498, 19] on input "text" at bounding box center [665, 18] width 524 height 31
type input "dance moms holiday"
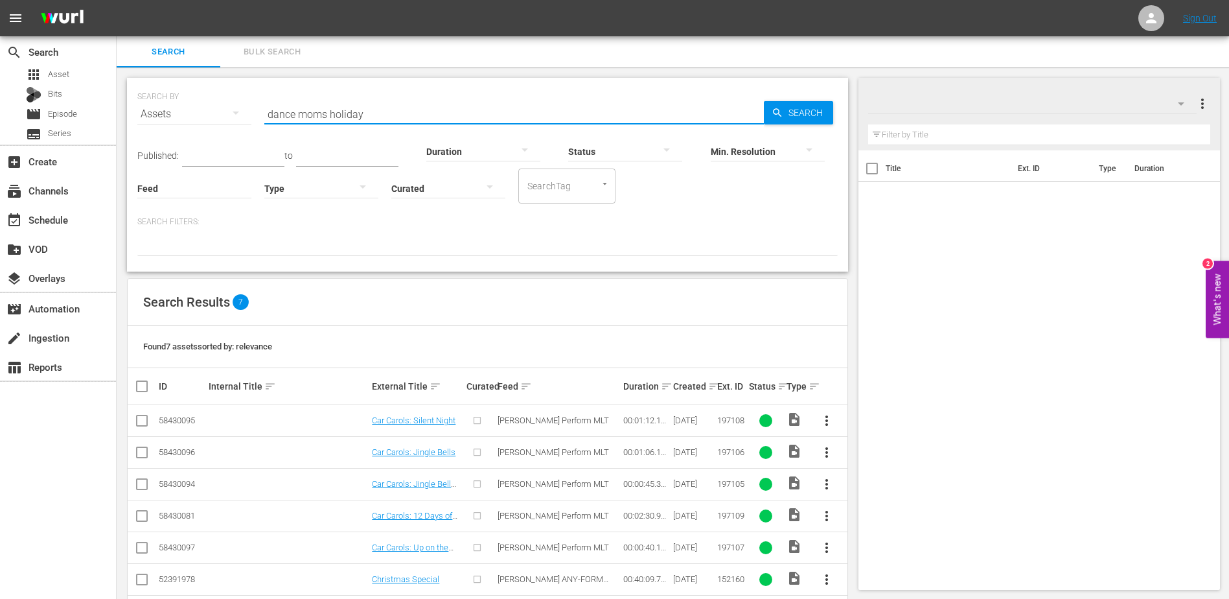
click at [363, 108] on input "dance moms holiday" at bounding box center [514, 113] width 500 height 31
drag, startPoint x: 307, startPoint y: 109, endPoint x: 260, endPoint y: 111, distance: 47.4
click at [260, 111] on div "SEARCH BY Search By Assets Search ID, Title, Description, Keywords, or Category…" at bounding box center [487, 106] width 700 height 47
type input "holiday"
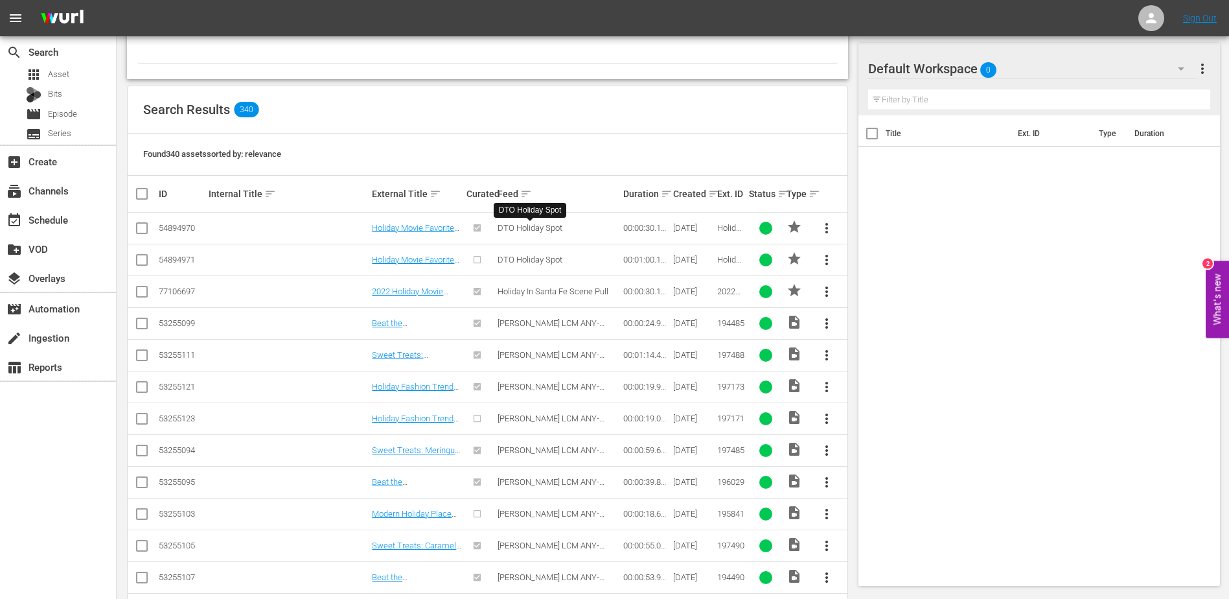
scroll to position [193, 0]
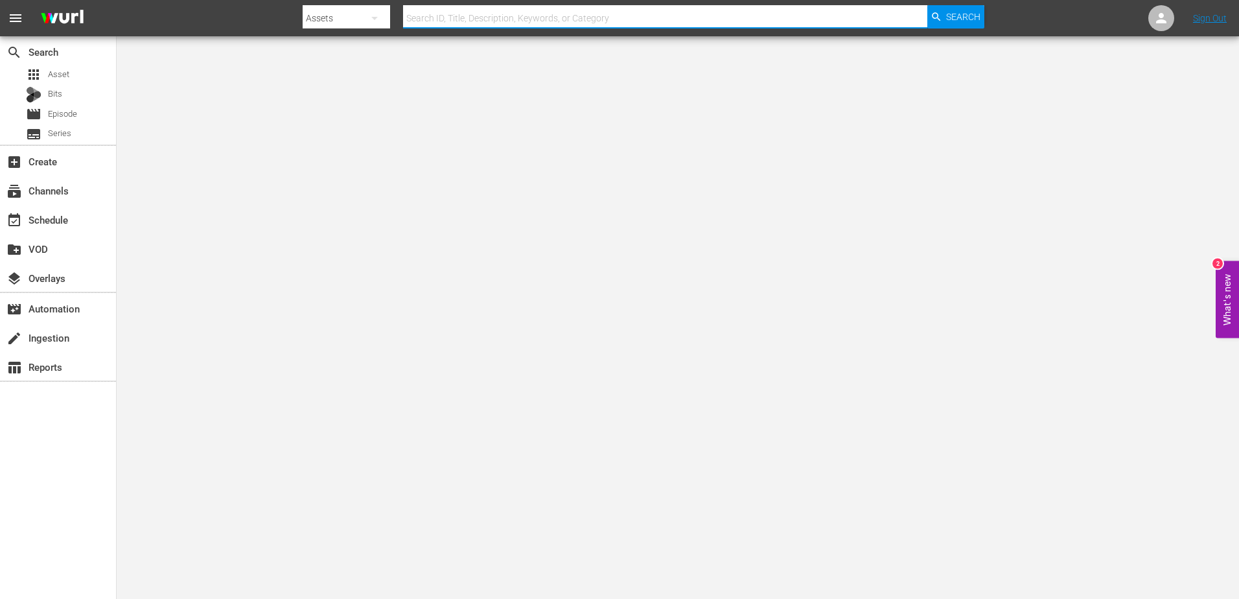
click at [535, 24] on input "text" at bounding box center [665, 18] width 524 height 31
type input "holiday enhanced"
